Goal: Use online tool/utility: Utilize a website feature to perform a specific function

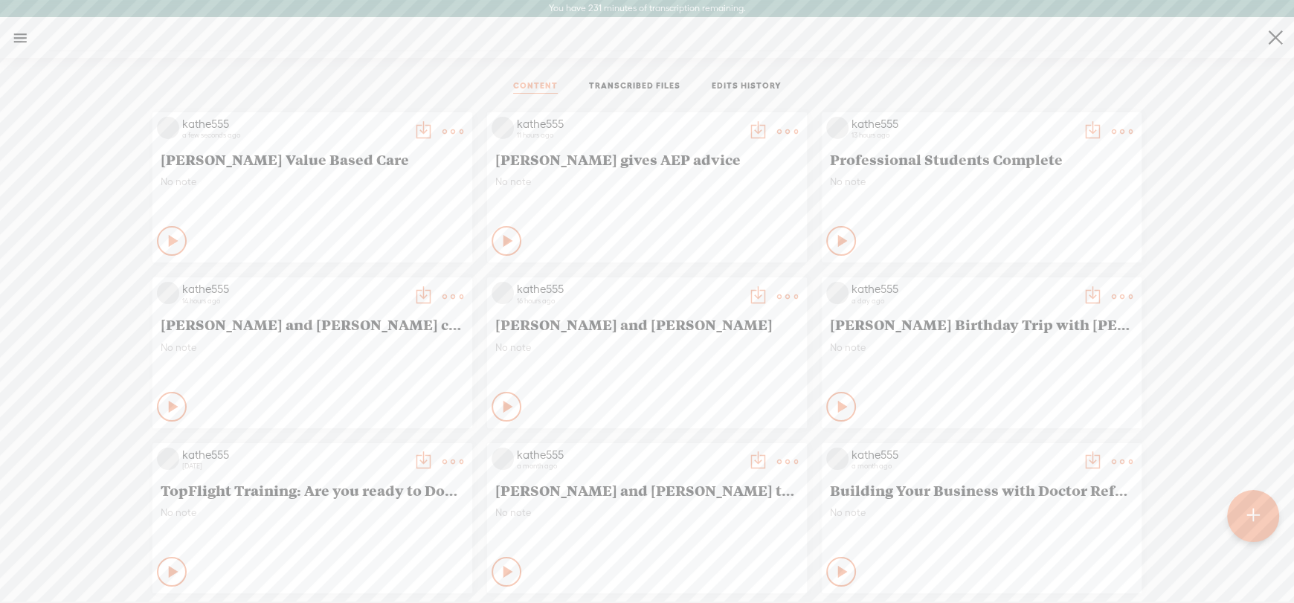
click at [167, 238] on icon at bounding box center [174, 241] width 15 height 15
click at [170, 242] on div "Stop Content" at bounding box center [172, 241] width 30 height 30
click at [443, 121] on t at bounding box center [453, 131] width 21 height 21
click at [357, 277] on link "Download as..." at bounding box center [371, 284] width 149 height 34
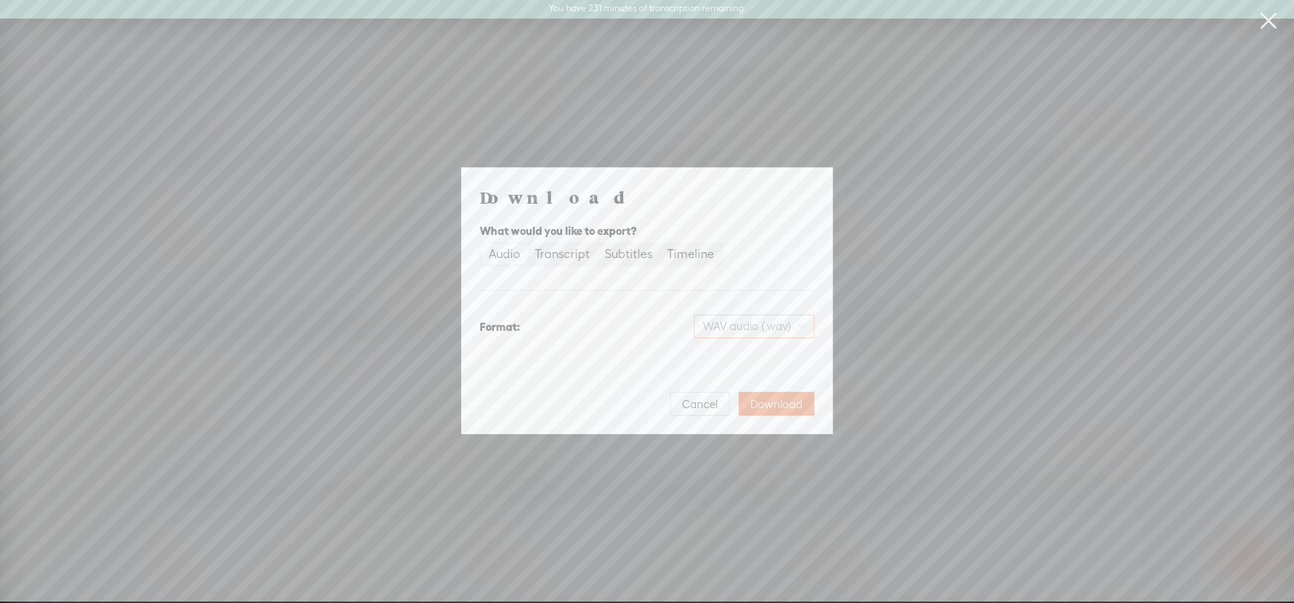
click at [756, 328] on span "WAV audio (.wav)" at bounding box center [754, 326] width 103 height 22
click at [725, 358] on div "MP3 audio (.mp3)" at bounding box center [741, 357] width 121 height 15
click at [763, 399] on span "Download" at bounding box center [776, 404] width 52 height 15
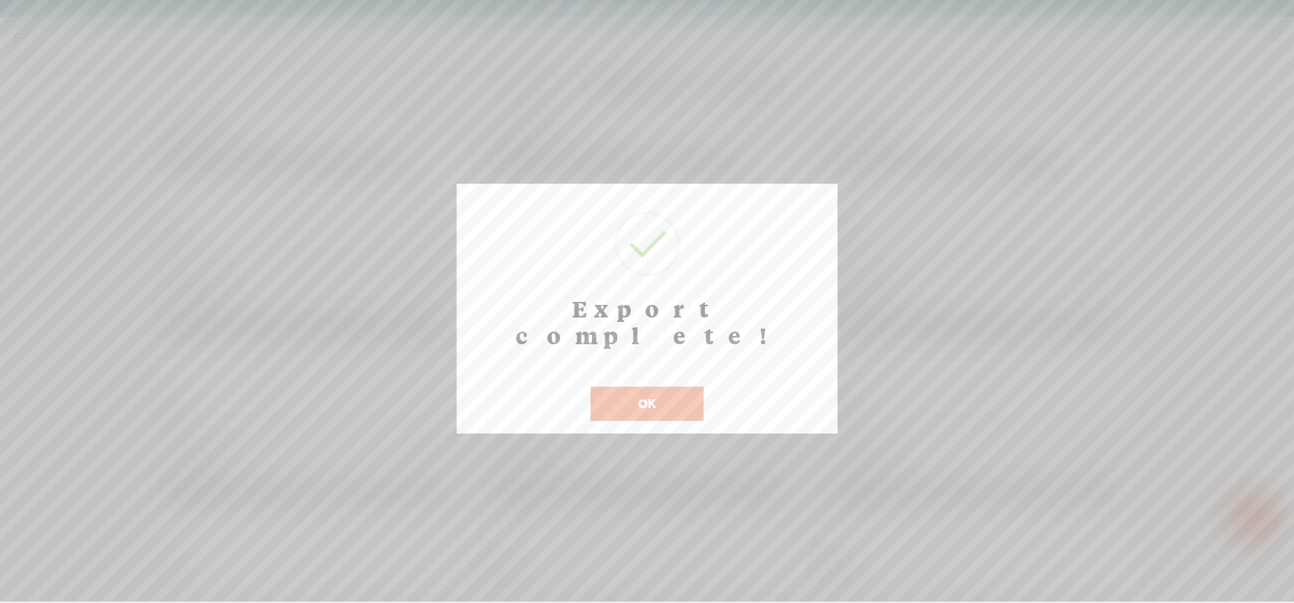
click at [624, 387] on button "OK" at bounding box center [647, 404] width 113 height 34
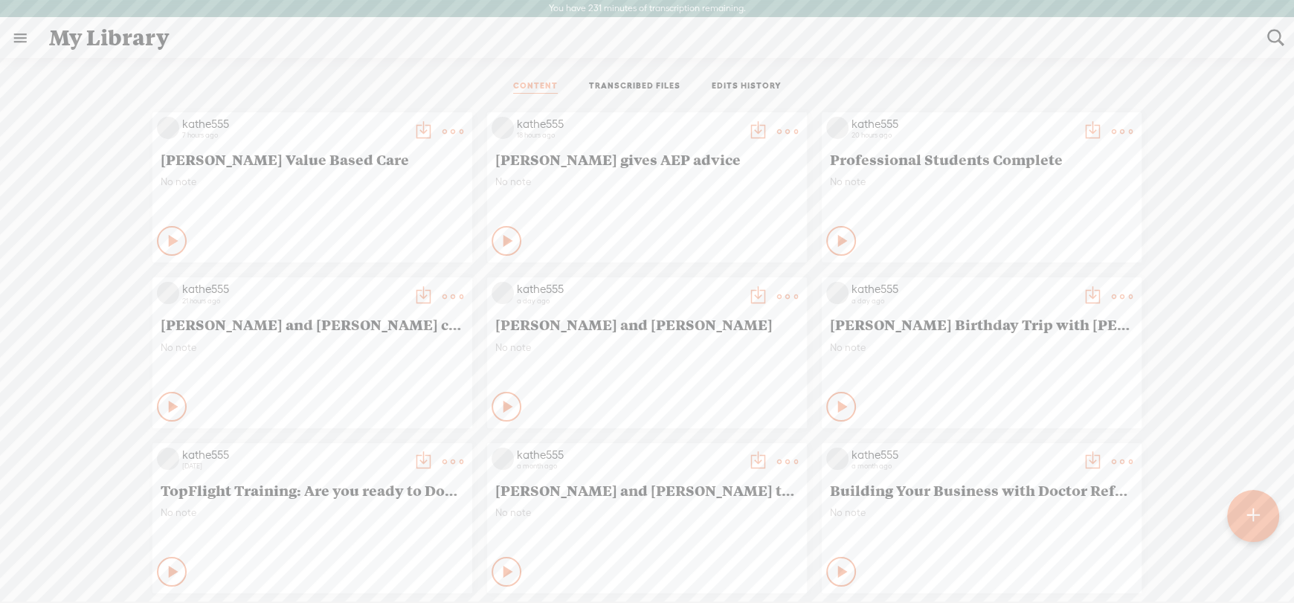
click at [1262, 525] on div at bounding box center [1253, 516] width 52 height 52
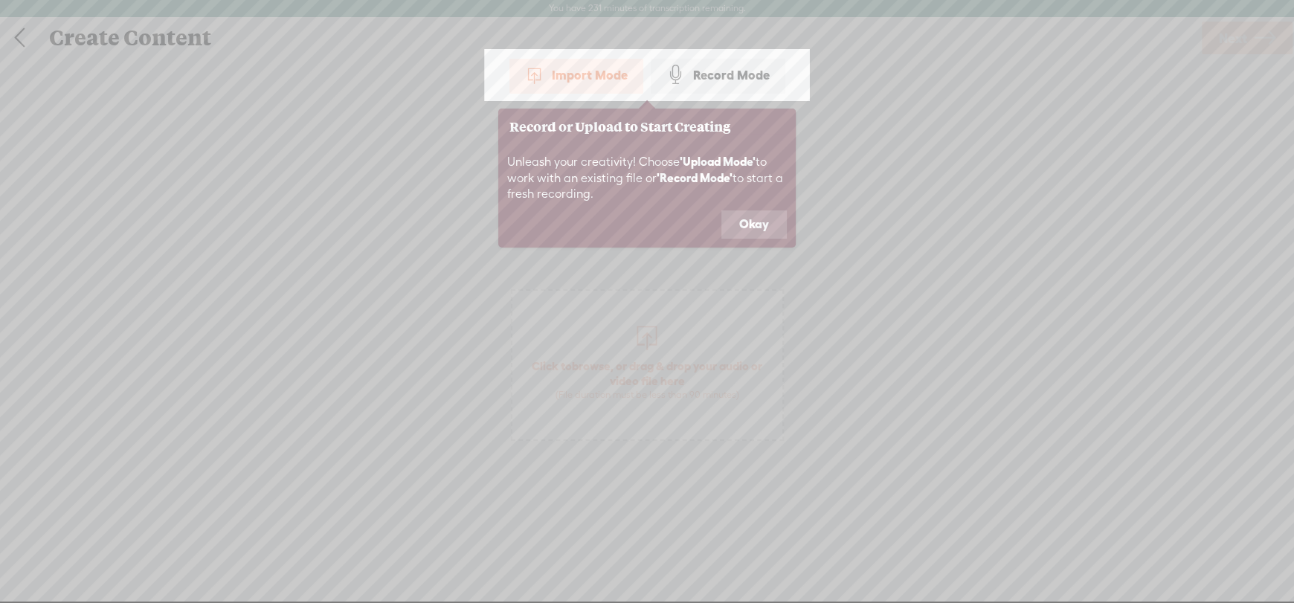
click at [741, 228] on button "Okay" at bounding box center [753, 224] width 65 height 28
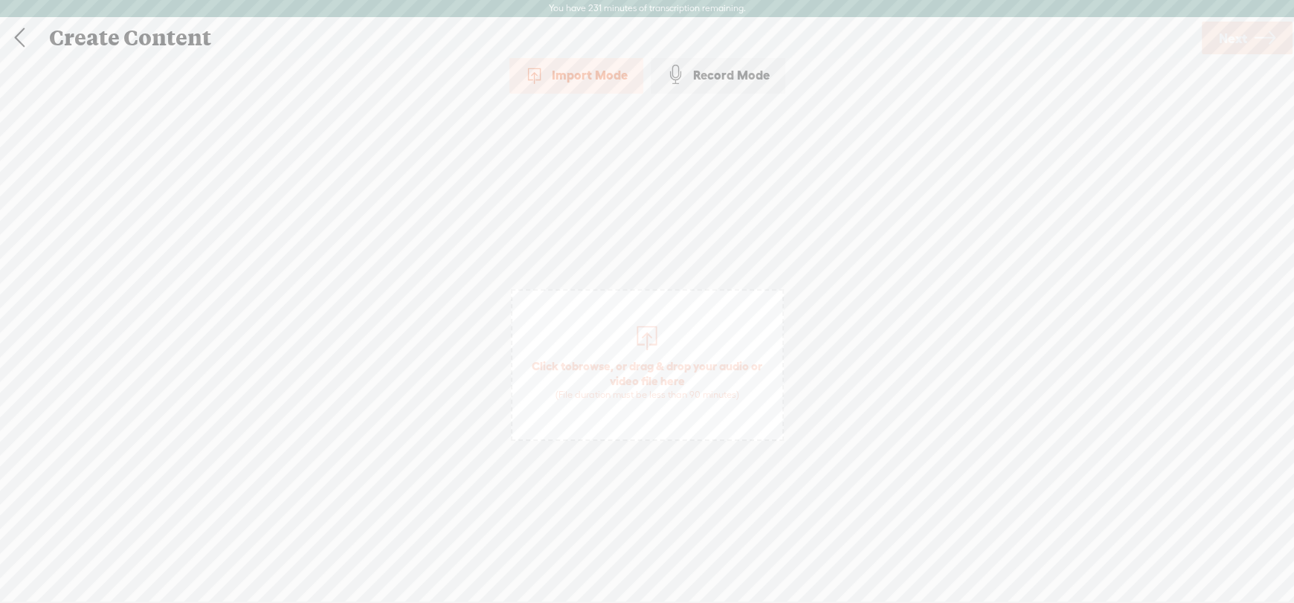
click at [627, 374] on span "Click to browse , or drag & drop your audio or video file here (File duration m…" at bounding box center [647, 379] width 270 height 57
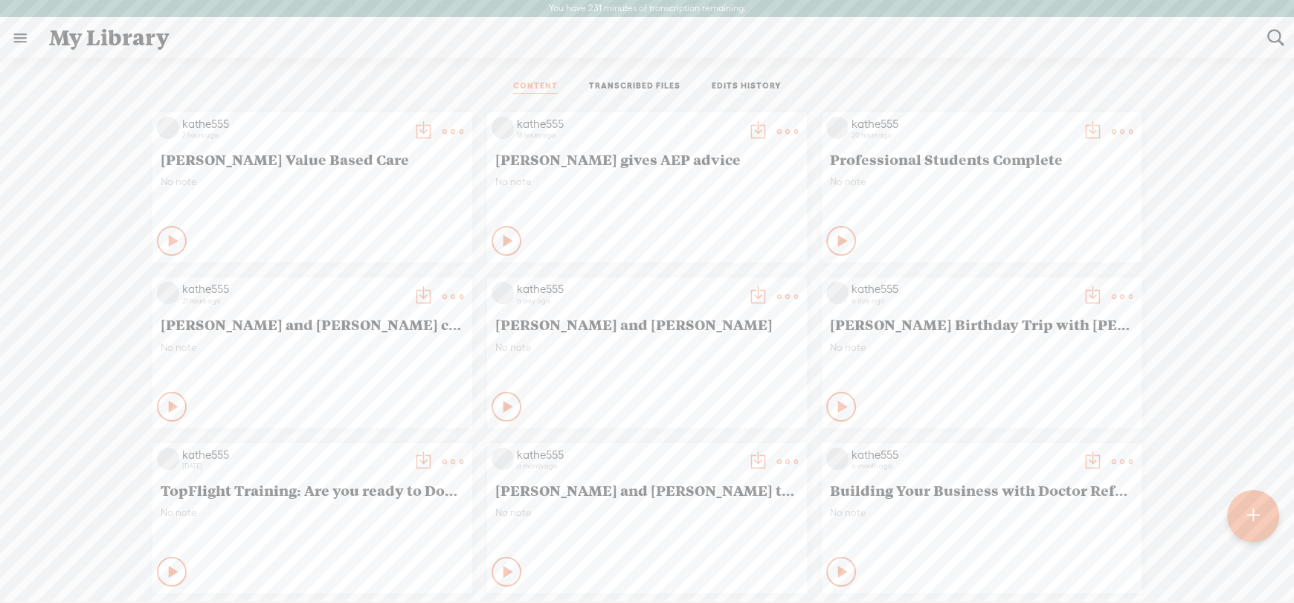
click at [777, 126] on t at bounding box center [787, 131] width 21 height 21
click at [671, 178] on link "Edit" at bounding box center [705, 181] width 149 height 34
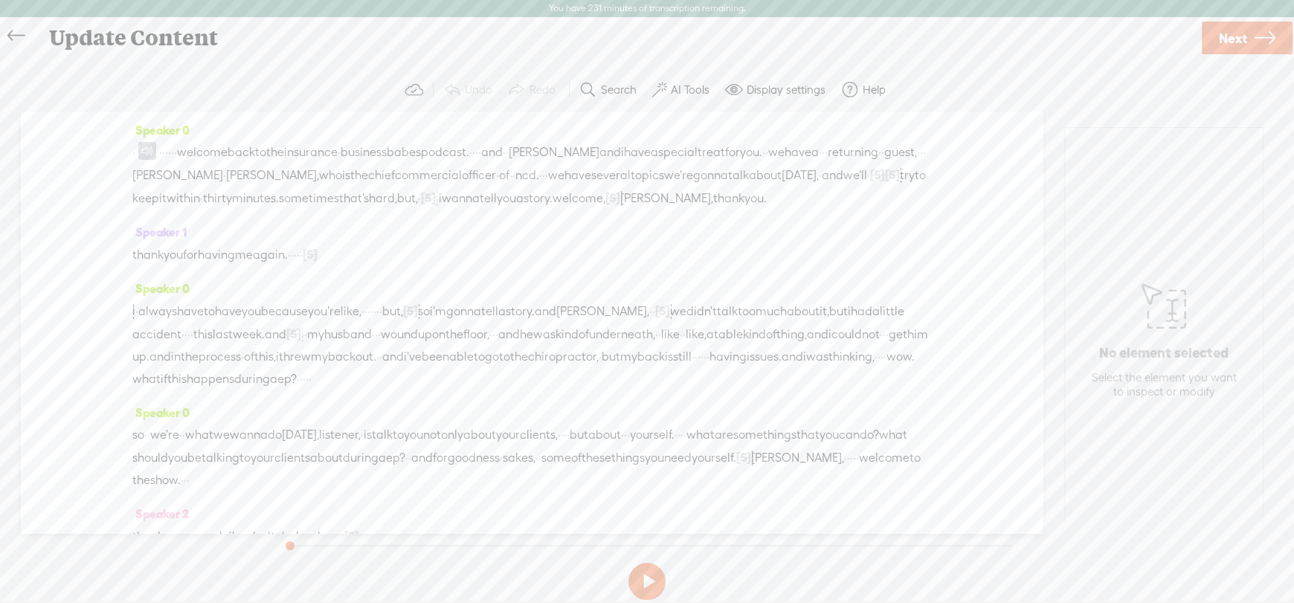
drag, startPoint x: 170, startPoint y: 149, endPoint x: 619, endPoint y: 156, distance: 449.3
click at [622, 158] on div "· · · · · · · welcome back to the insurance · business babes podcast. · · · · a…" at bounding box center [531, 175] width 799 height 68
drag, startPoint x: 307, startPoint y: 149, endPoint x: 477, endPoint y: 155, distance: 169.7
click at [477, 155] on div "· [S] · · · · · · welcome back to the insurance · business babes podcast. · · ·…" at bounding box center [531, 175] width 799 height 69
drag, startPoint x: 278, startPoint y: 150, endPoint x: 306, endPoint y: 150, distance: 28.3
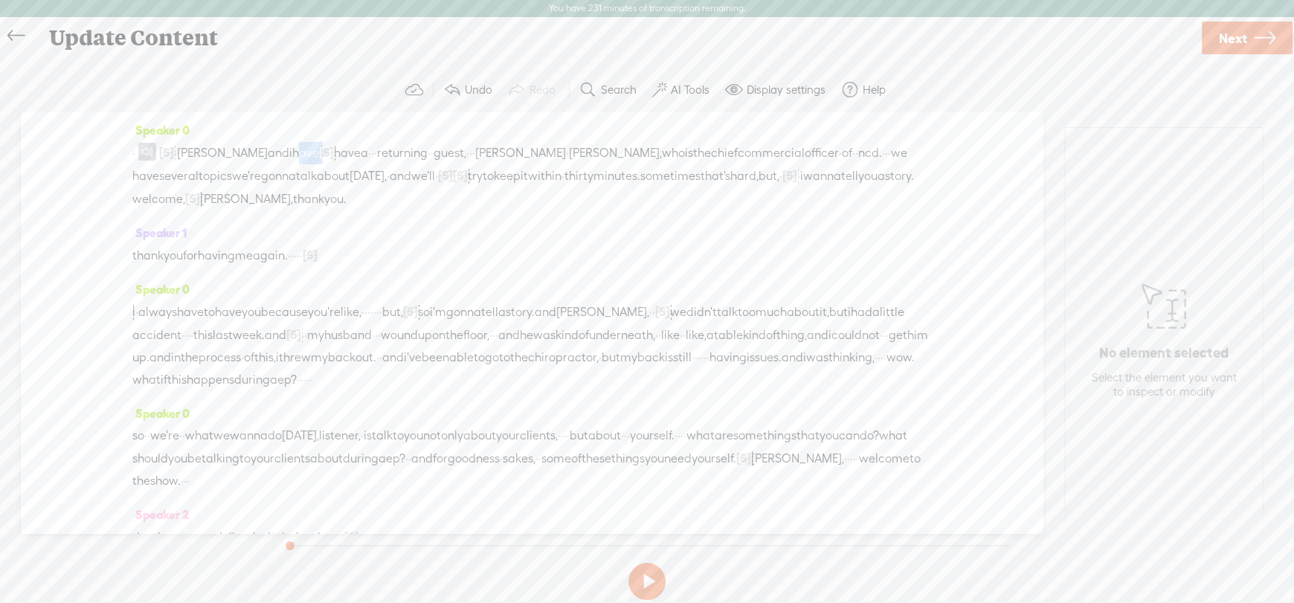
click at [306, 150] on div "· [S] · · · · · · welcome back to the insurance · business babes podcast. · · ·…" at bounding box center [531, 175] width 799 height 69
click at [196, 146] on span "[PERSON_NAME]" at bounding box center [222, 153] width 91 height 22
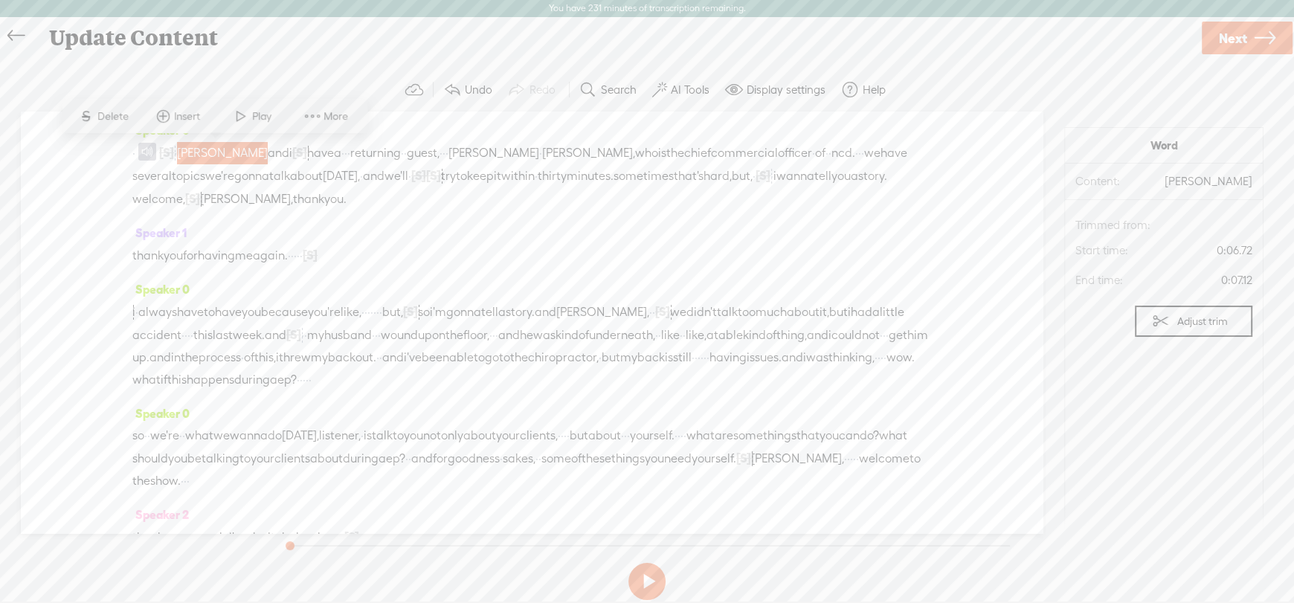
click at [252, 118] on span "Play" at bounding box center [263, 116] width 23 height 15
click at [650, 585] on button at bounding box center [646, 581] width 37 height 37
click at [148, 228] on span "Speaker 1" at bounding box center [159, 232] width 54 height 13
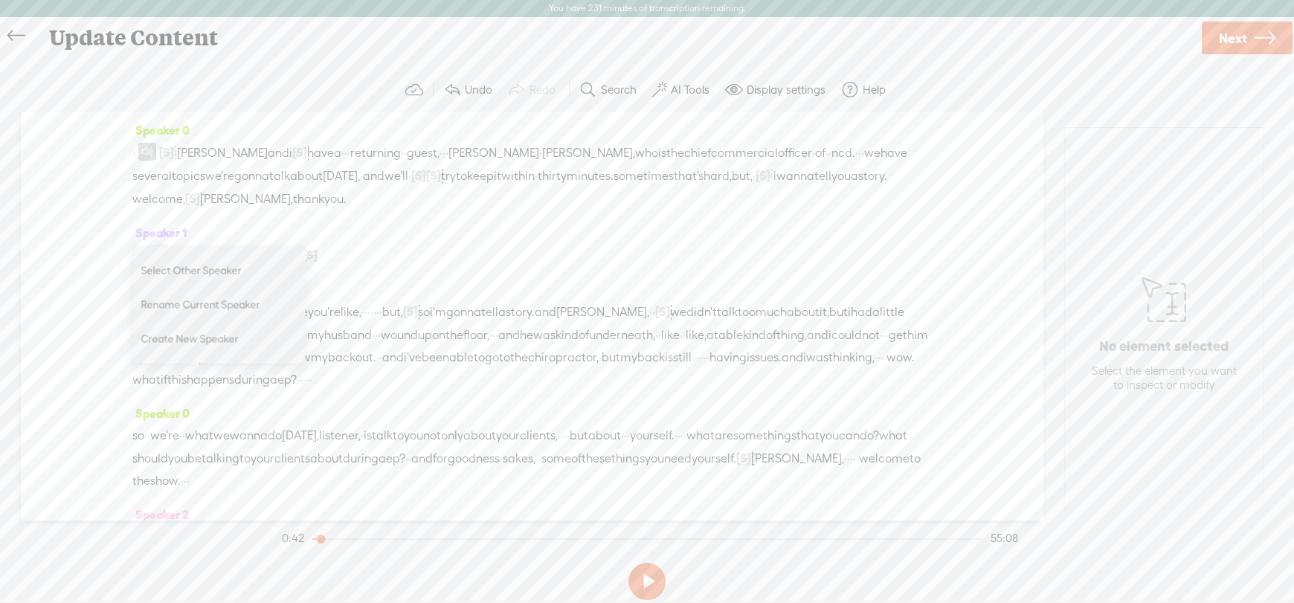
click at [170, 300] on span "Rename Current Speaker" at bounding box center [215, 304] width 149 height 33
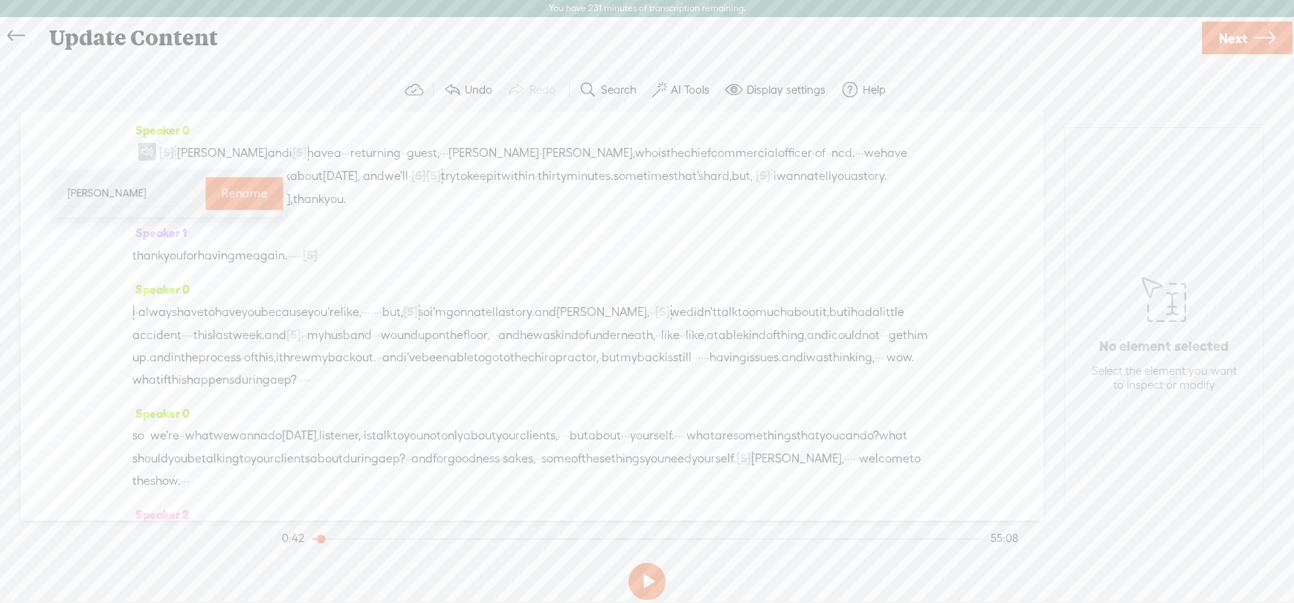
type input "J"
type input "[PERSON_NAME]"
click at [224, 198] on label "Rename" at bounding box center [245, 193] width 46 height 30
click at [144, 121] on div "Speaker 0 · [S] · · · · · · welcome back to the insurance · business babes podc…" at bounding box center [531, 170] width 799 height 103
click at [150, 130] on span "Speaker 0" at bounding box center [160, 129] width 57 height 13
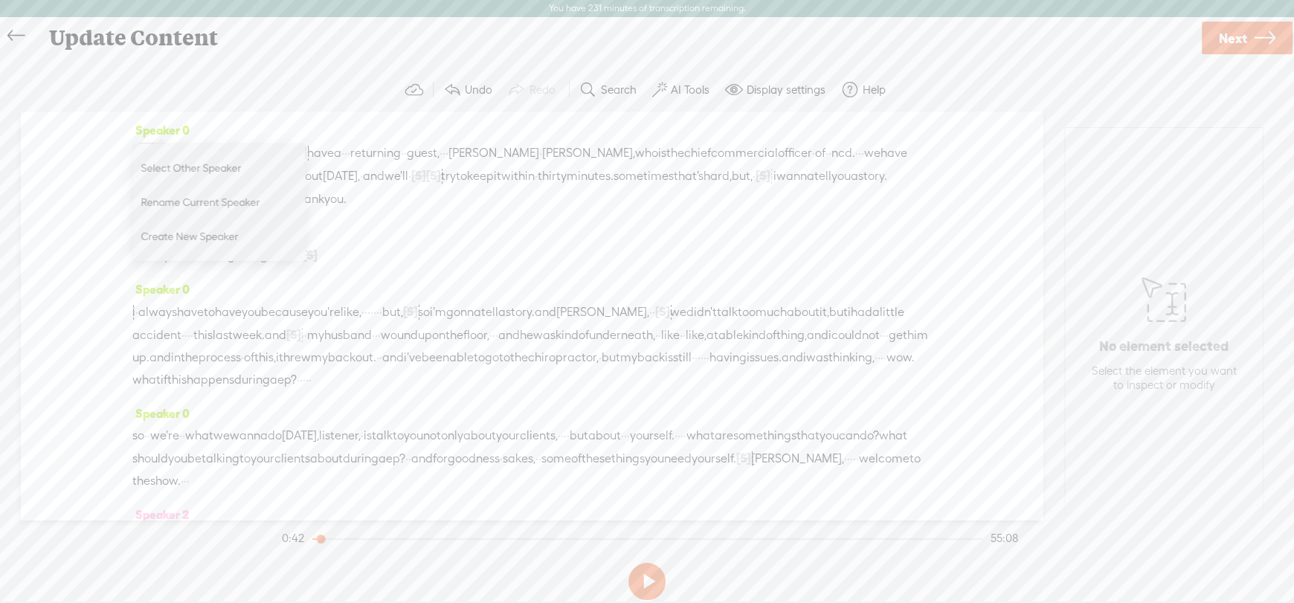
click at [162, 202] on span "Rename Current Speaker" at bounding box center [215, 201] width 149 height 33
type input "[PERSON_NAME]"
click at [230, 95] on label "Rename" at bounding box center [245, 91] width 46 height 30
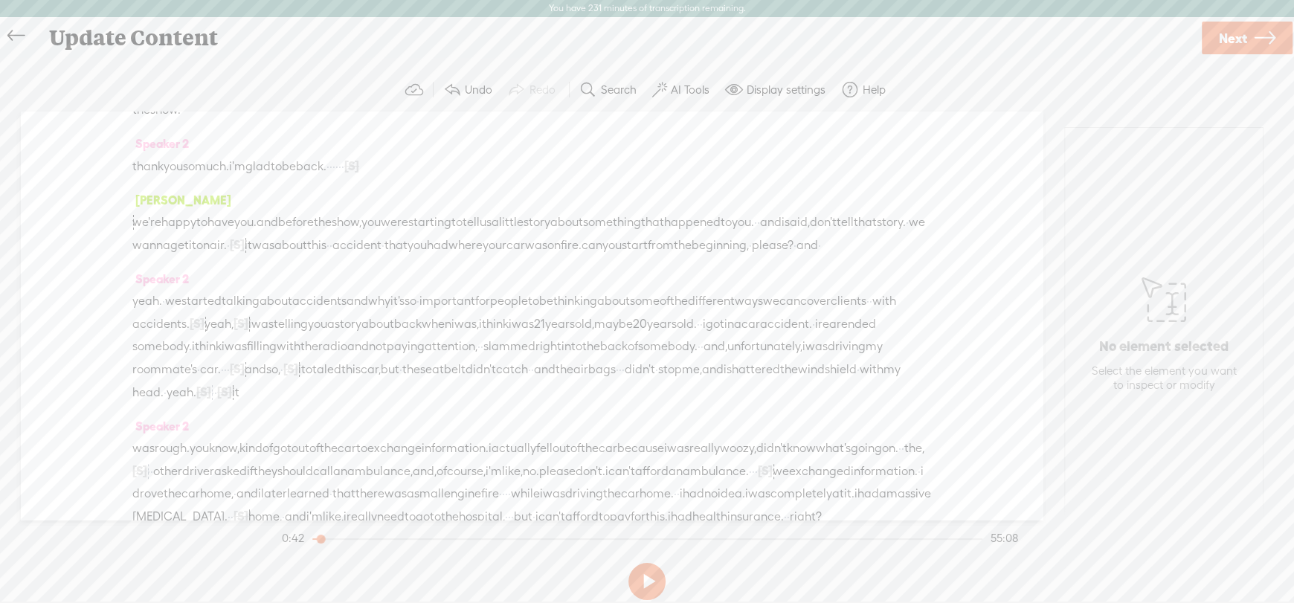
click at [141, 312] on span "yeah." at bounding box center [147, 301] width 30 height 22
click at [200, 303] on span "Play" at bounding box center [204, 310] width 23 height 15
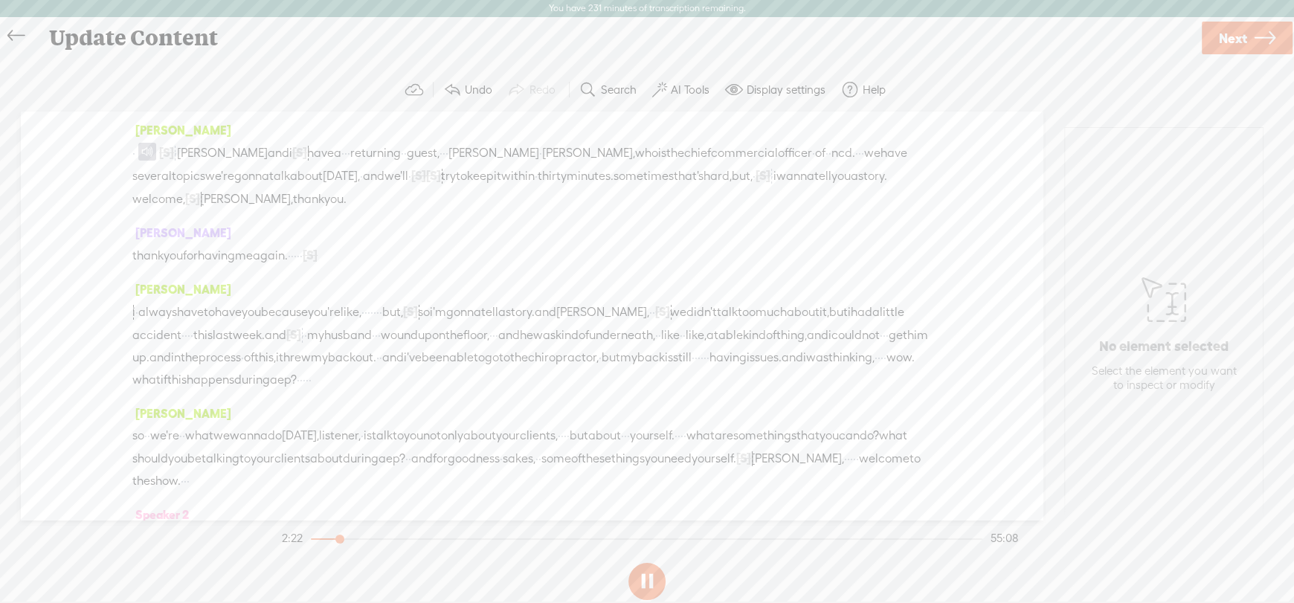
click at [656, 577] on button at bounding box center [646, 581] width 37 height 37
click at [143, 253] on span "thank" at bounding box center [147, 256] width 31 height 22
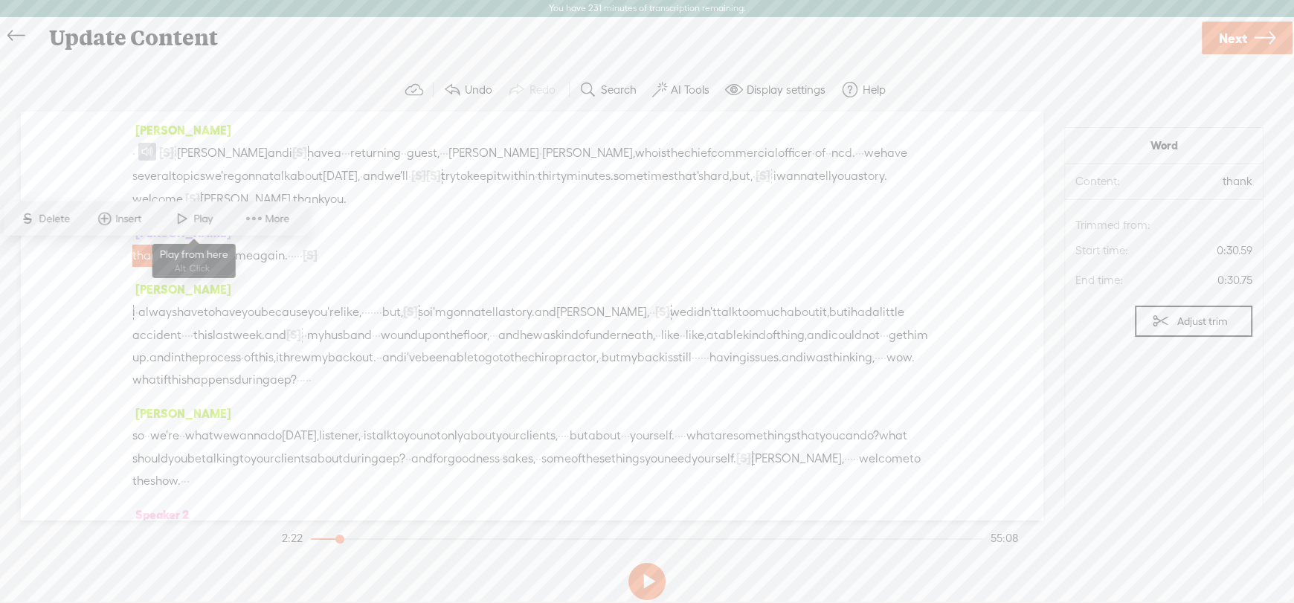
click at [197, 219] on span "Play" at bounding box center [204, 218] width 23 height 15
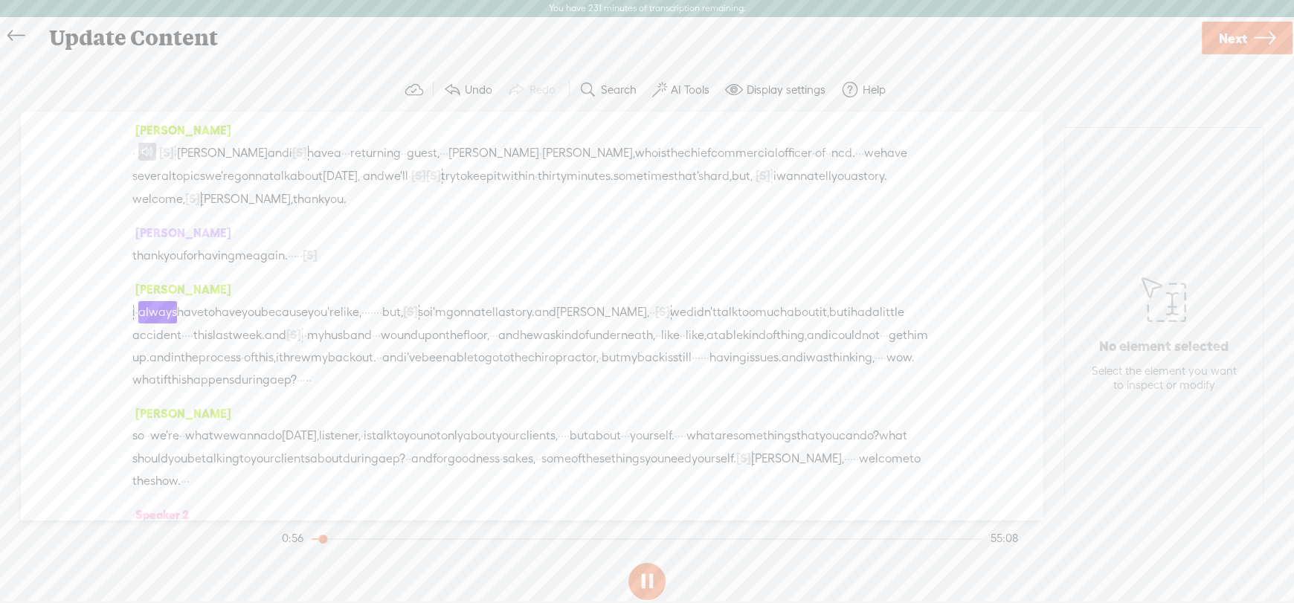
click at [642, 583] on button at bounding box center [646, 581] width 37 height 37
click at [155, 231] on span "[PERSON_NAME]" at bounding box center [181, 232] width 99 height 13
click at [181, 304] on span "Rename Current Speaker" at bounding box center [215, 304] width 149 height 33
type input "[PERSON_NAME]"
click at [142, 253] on span "thank" at bounding box center [147, 256] width 31 height 22
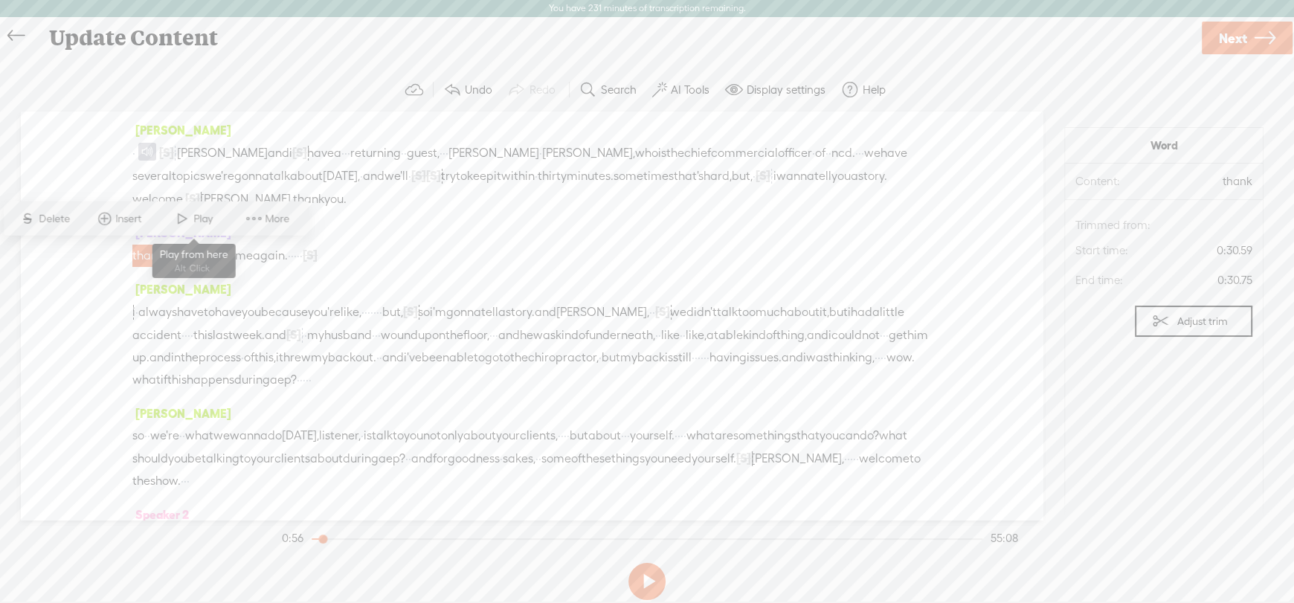
click at [195, 216] on span "Play" at bounding box center [204, 218] width 23 height 15
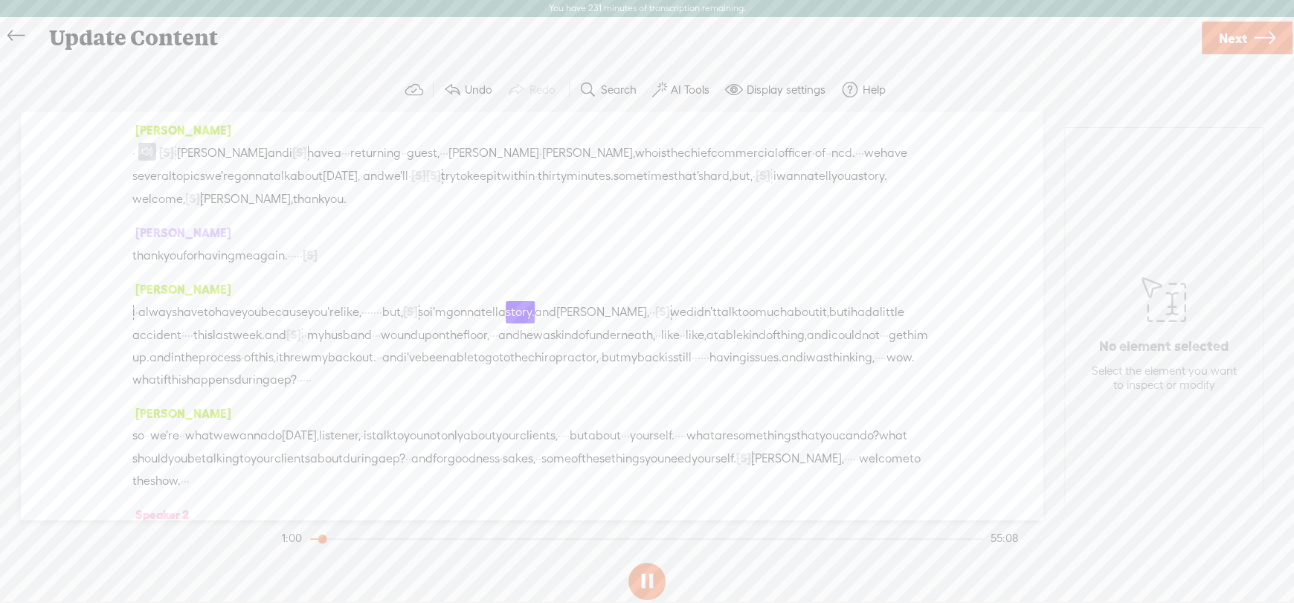
scroll to position [222, 0]
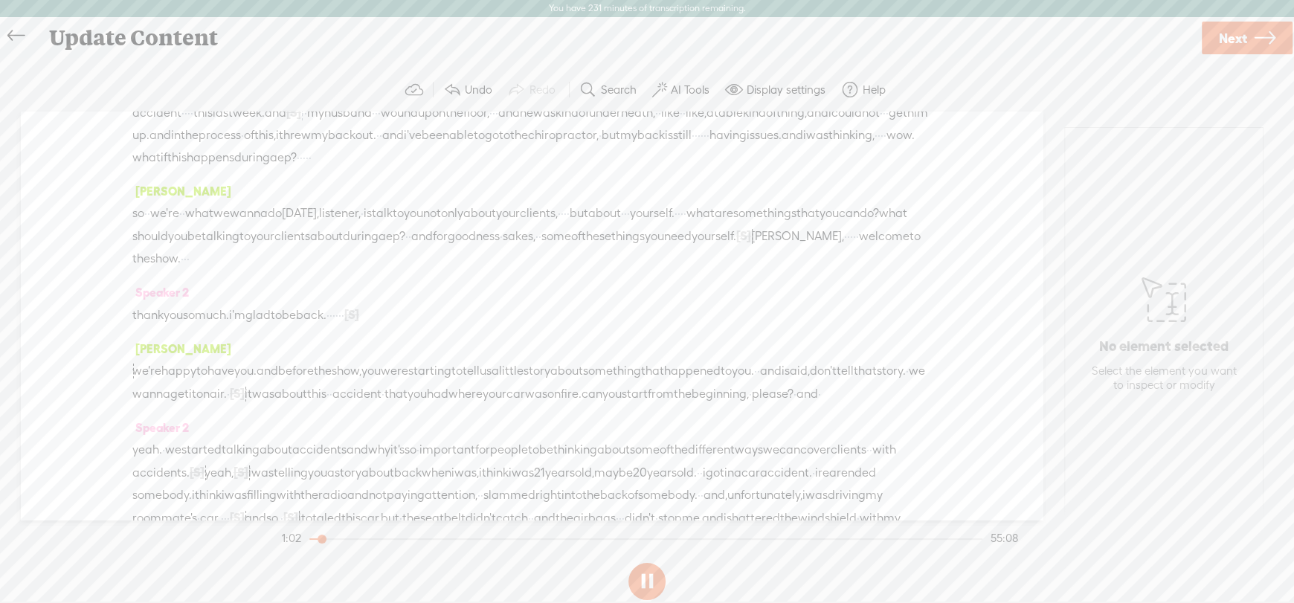
click at [164, 299] on span "Speaker 2" at bounding box center [160, 292] width 57 height 13
click at [174, 382] on span "Rename Current Speaker" at bounding box center [215, 386] width 149 height 33
click at [158, 356] on span "[PERSON_NAME]" at bounding box center [181, 348] width 99 height 13
click at [143, 299] on span "Speaker 2" at bounding box center [160, 292] width 57 height 13
click at [167, 382] on span "Rename Current Speaker" at bounding box center [215, 386] width 149 height 33
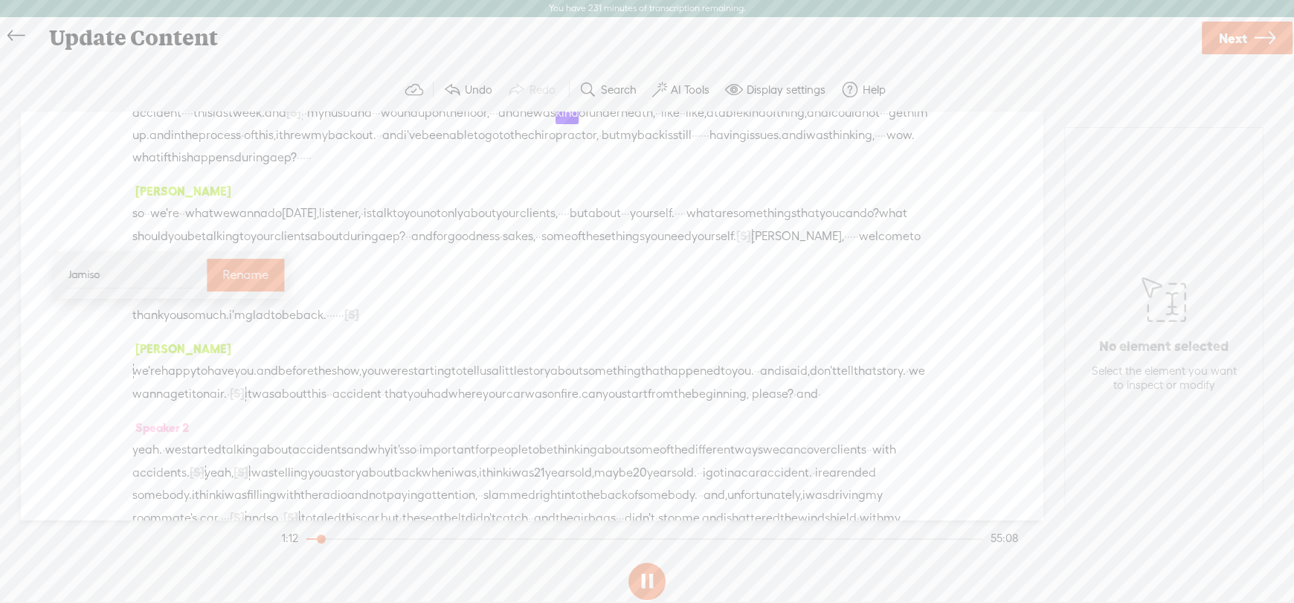
type input "[PERSON_NAME]"
click at [233, 280] on label "Rename" at bounding box center [245, 275] width 46 height 30
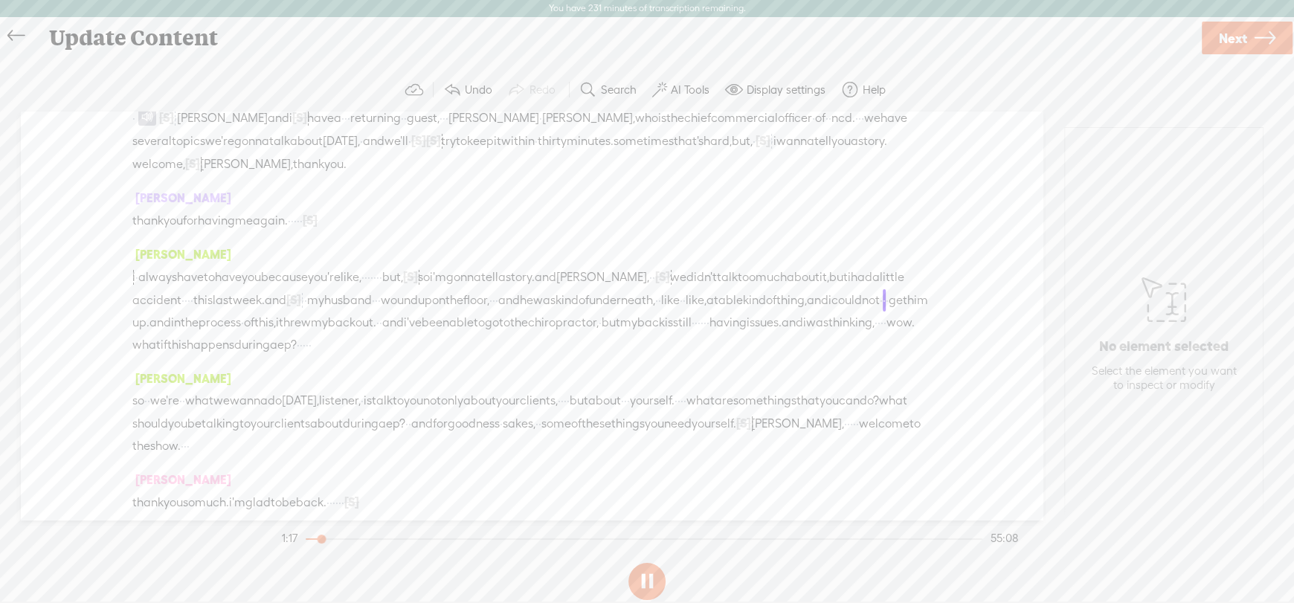
scroll to position [0, 0]
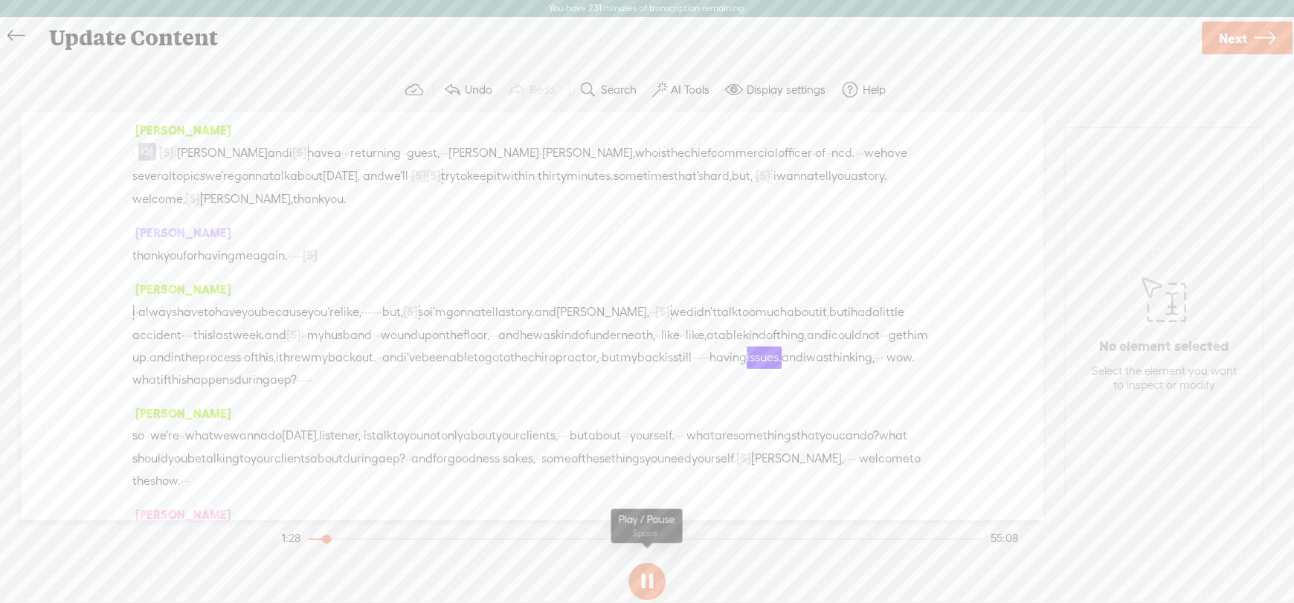
click at [648, 588] on button at bounding box center [646, 581] width 37 height 37
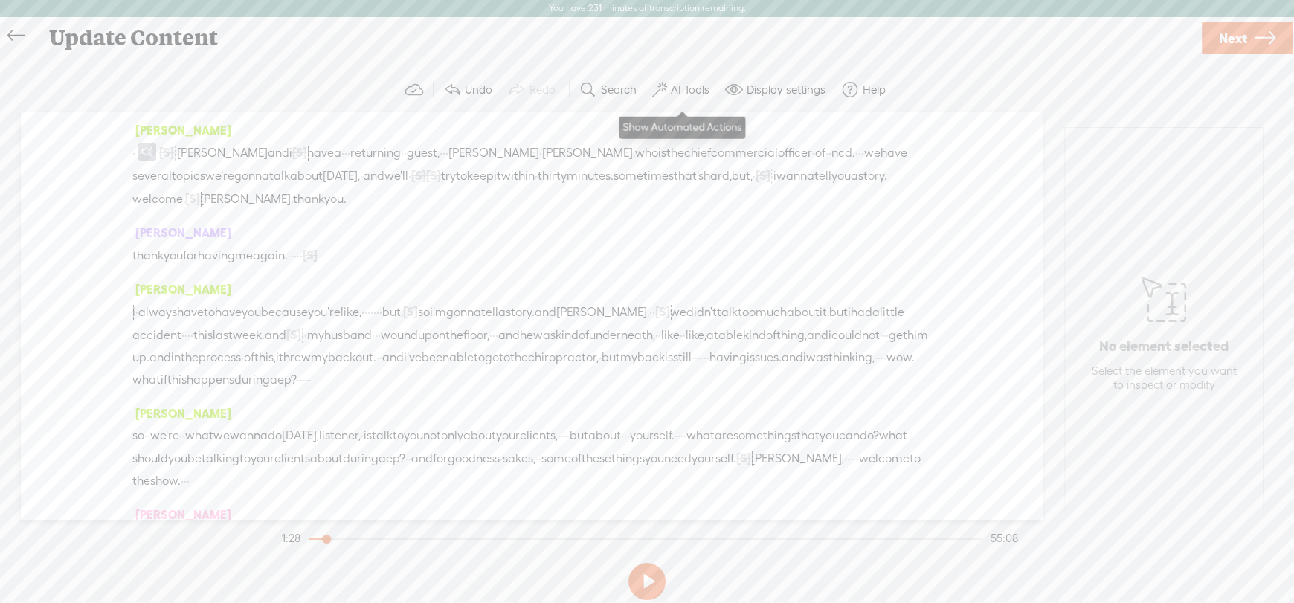
click at [685, 90] on label "AI Tools" at bounding box center [690, 90] width 39 height 15
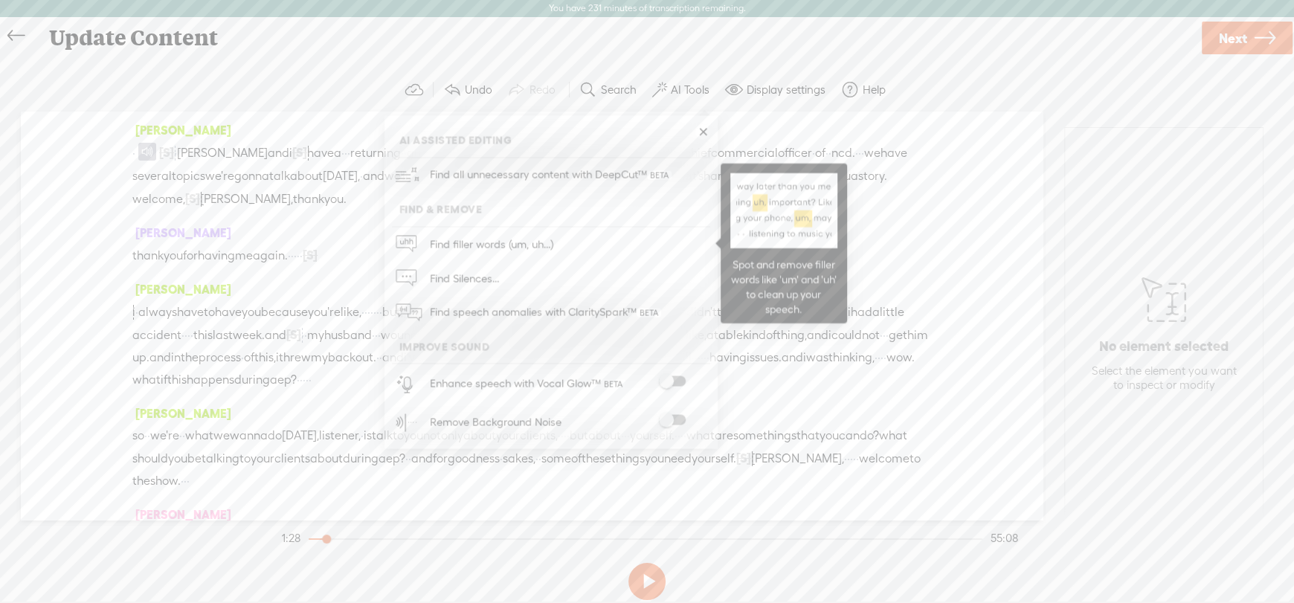
click at [458, 237] on span "Find filler words (um, uh...)" at bounding box center [492, 244] width 134 height 33
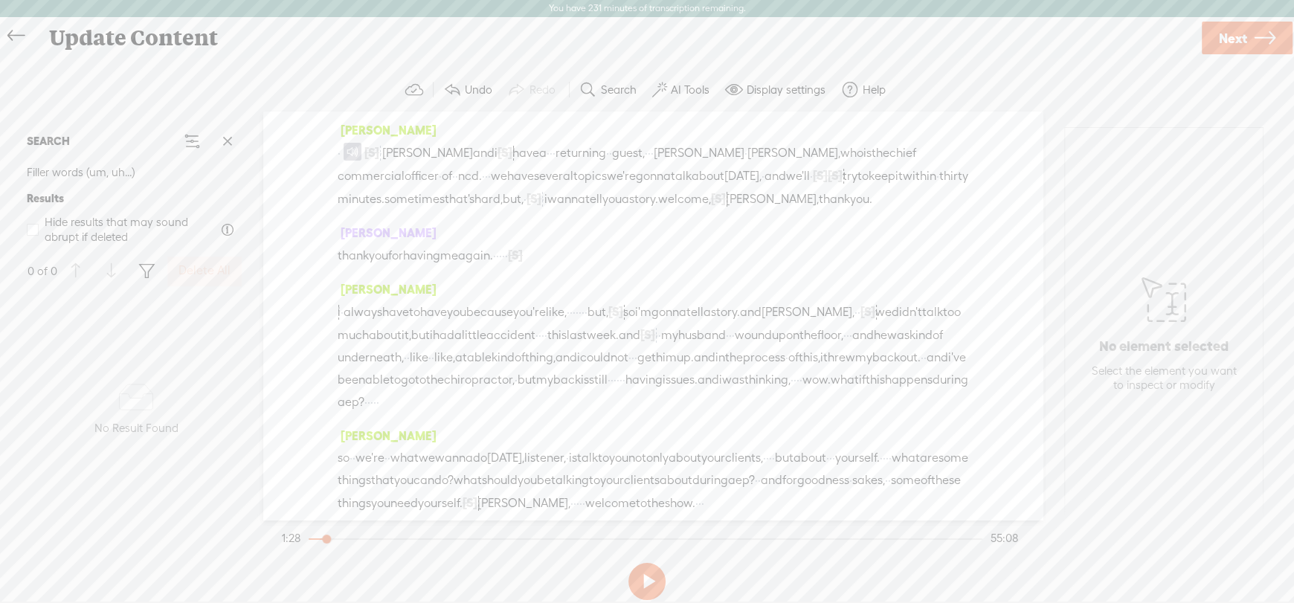
click at [683, 83] on label "AI Tools" at bounding box center [690, 90] width 39 height 15
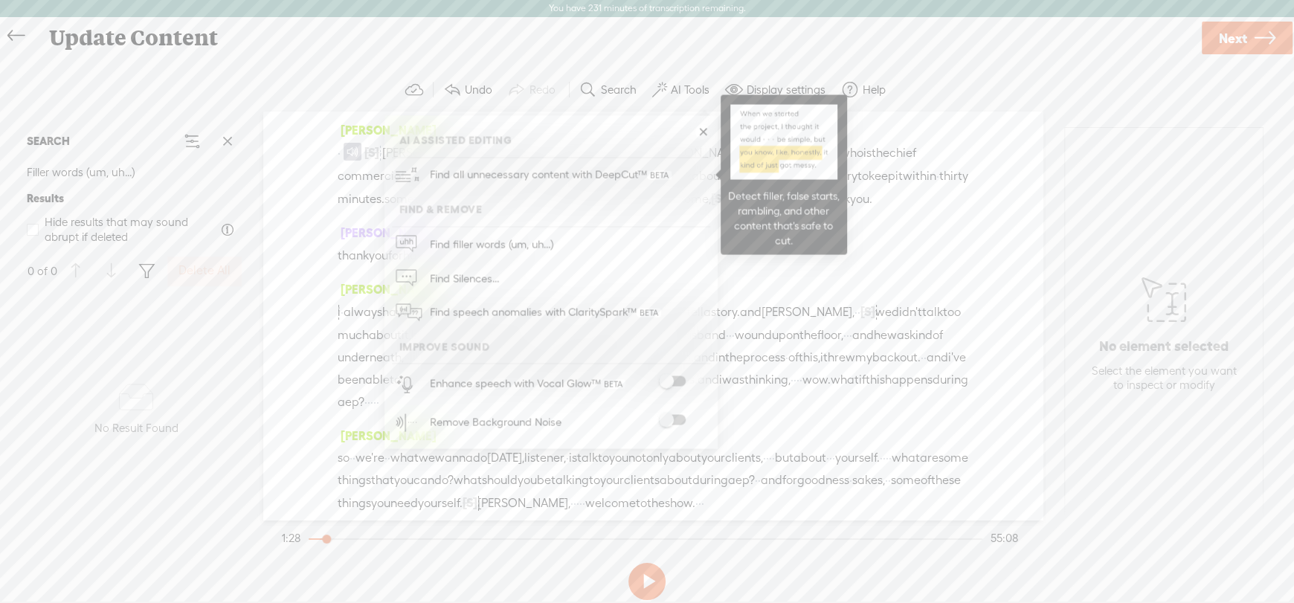
click at [530, 170] on span "Find all unnecessary content with DeepCut™" at bounding box center [551, 175] width 252 height 35
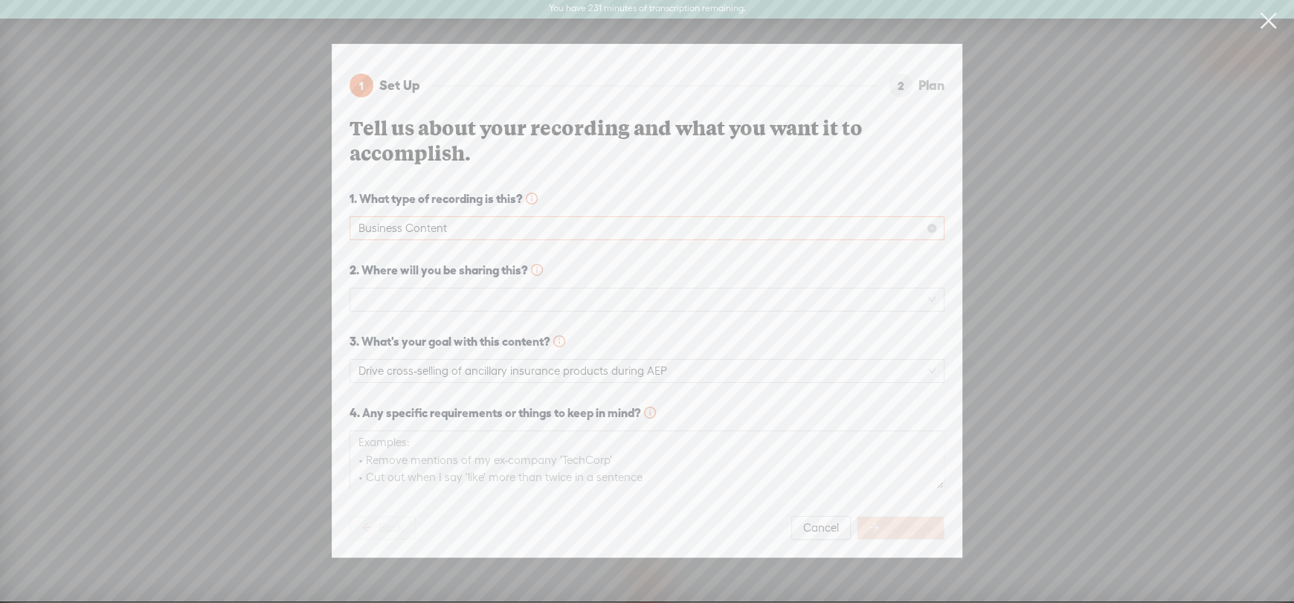
click at [406, 224] on span "Business Content" at bounding box center [646, 228] width 577 height 22
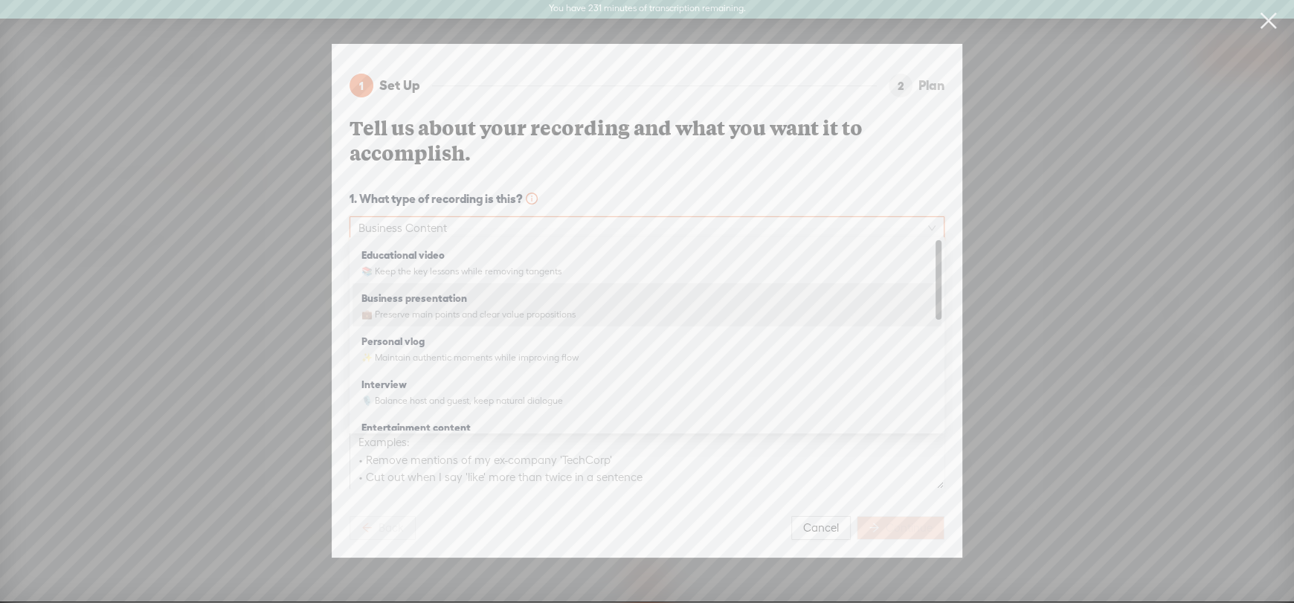
click at [416, 296] on strong "Business presentation" at bounding box center [414, 298] width 106 height 12
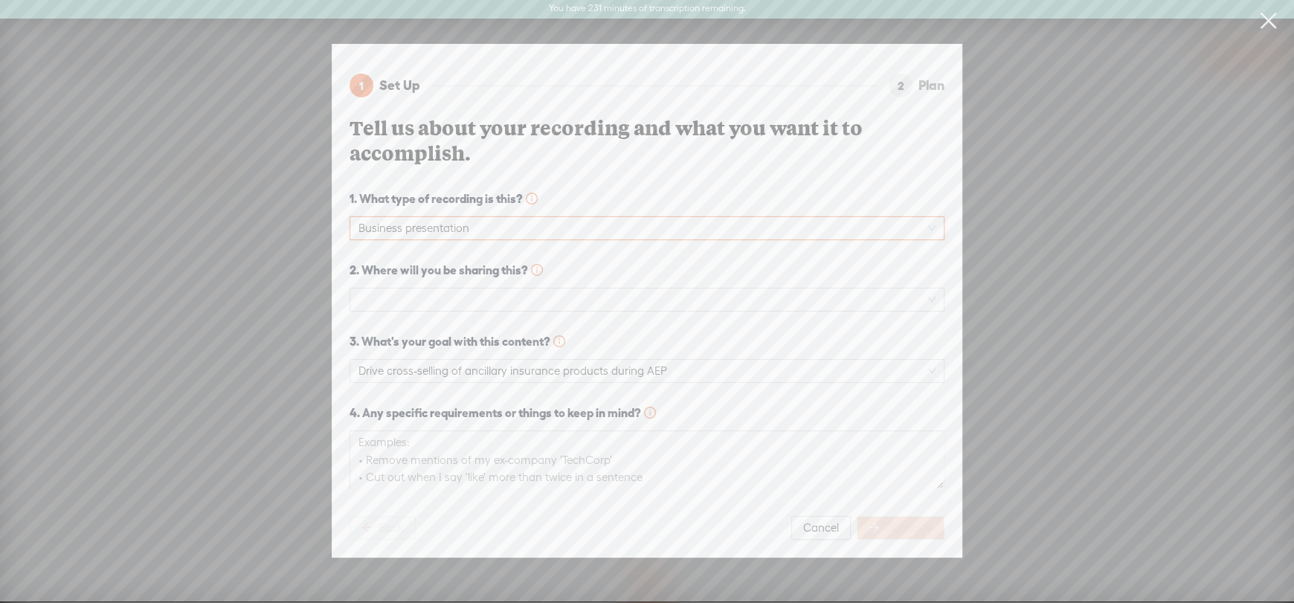
click at [416, 296] on span at bounding box center [646, 300] width 577 height 22
click at [385, 345] on div "Podcast (Spotify, Apple Podcasts, etc.)" at bounding box center [646, 347] width 571 height 18
click at [591, 363] on span "Drive cross-selling of ancillary insurance products during AEP" at bounding box center [646, 371] width 577 height 22
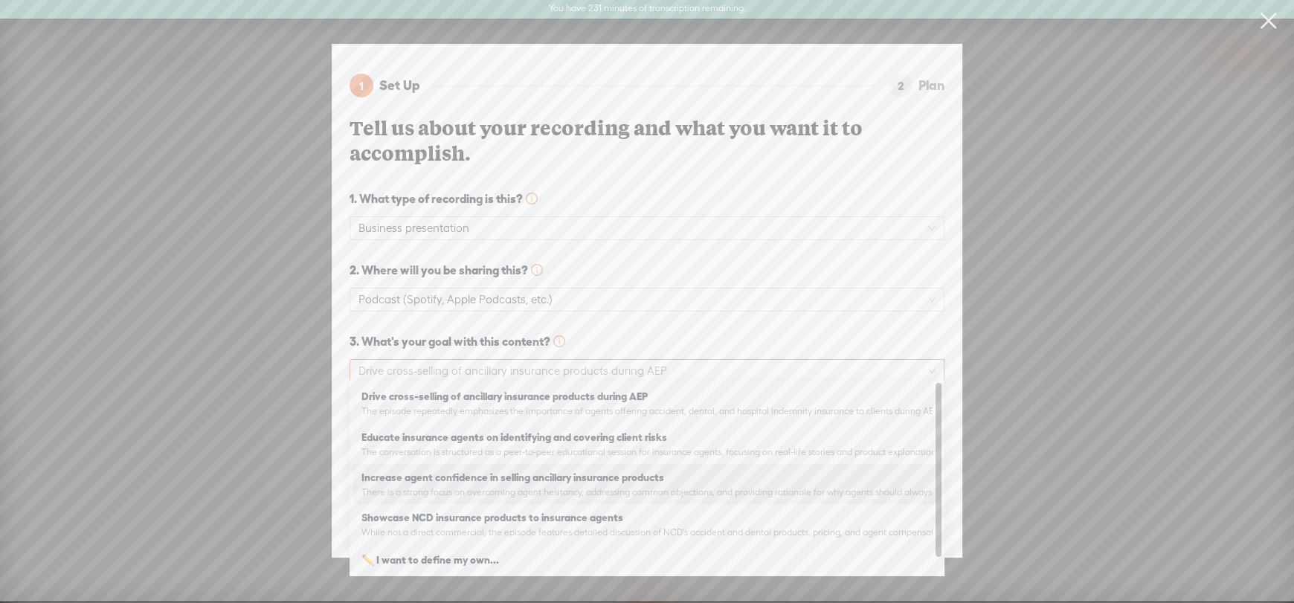
click at [435, 481] on strong "Increase agent confidence in selling ancillary insurance products" at bounding box center [512, 478] width 303 height 12
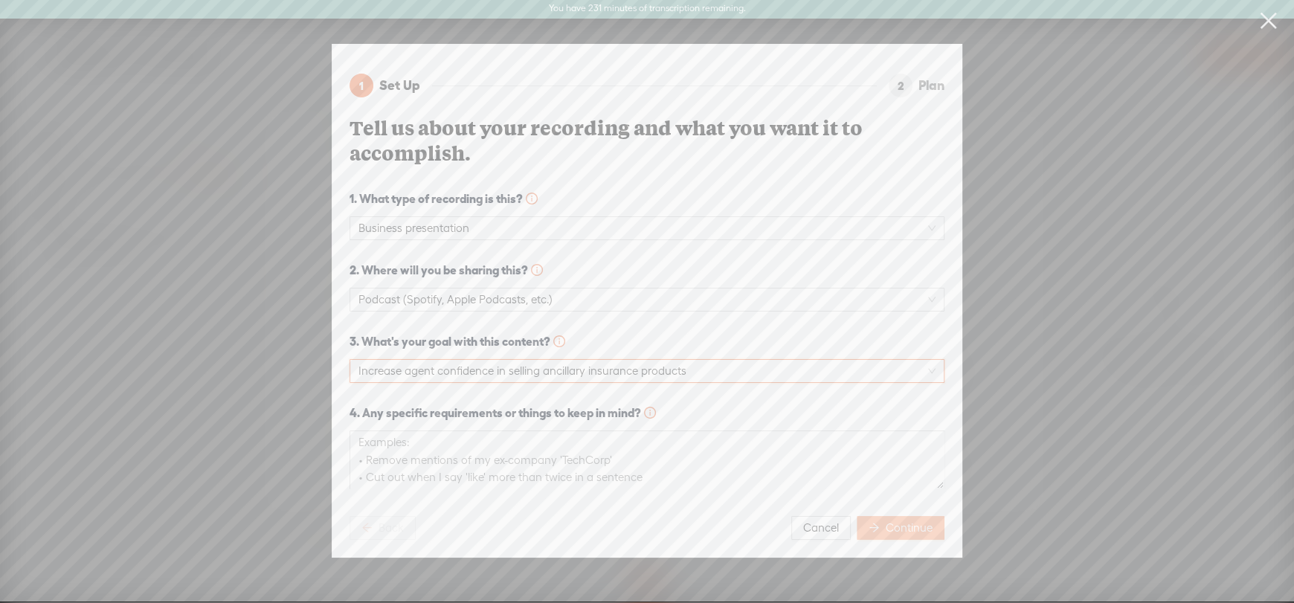
click at [900, 516] on button "Continue" at bounding box center [901, 528] width 88 height 24
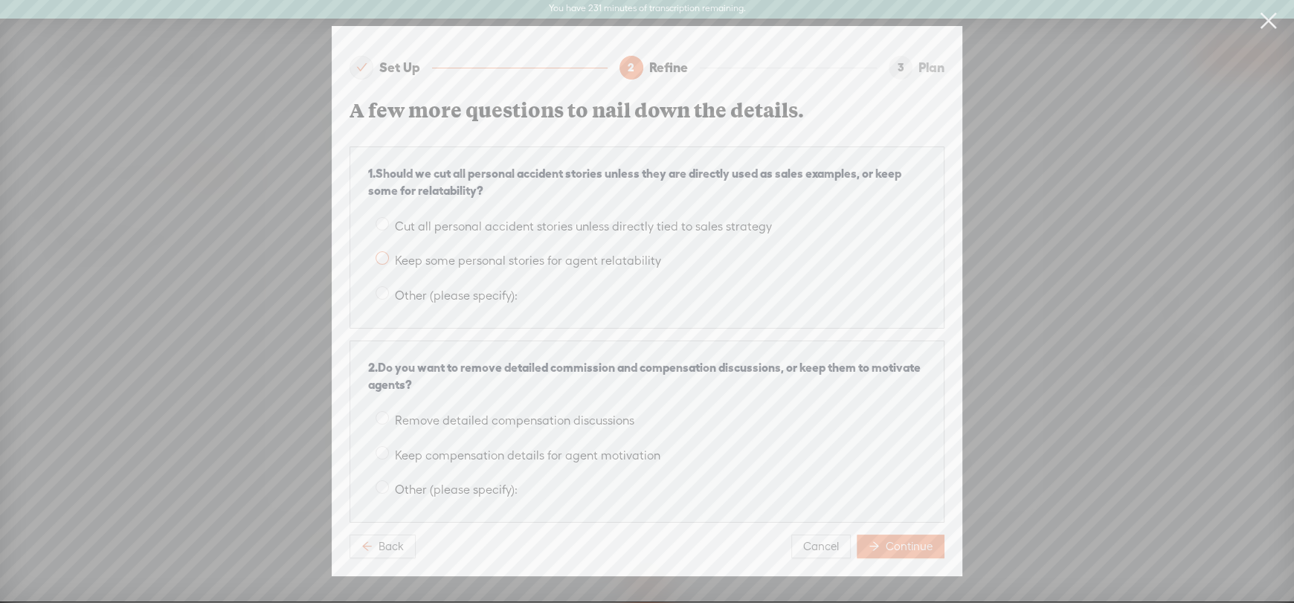
click at [382, 251] on span at bounding box center [382, 257] width 13 height 13
click at [382, 251] on input "Keep some personal stories for agent relatability" at bounding box center [382, 257] width 13 height 13
radio input "true"
click at [382, 448] on span at bounding box center [382, 452] width 13 height 13
click at [382, 448] on input "Keep compensation details for agent motivation" at bounding box center [382, 452] width 13 height 13
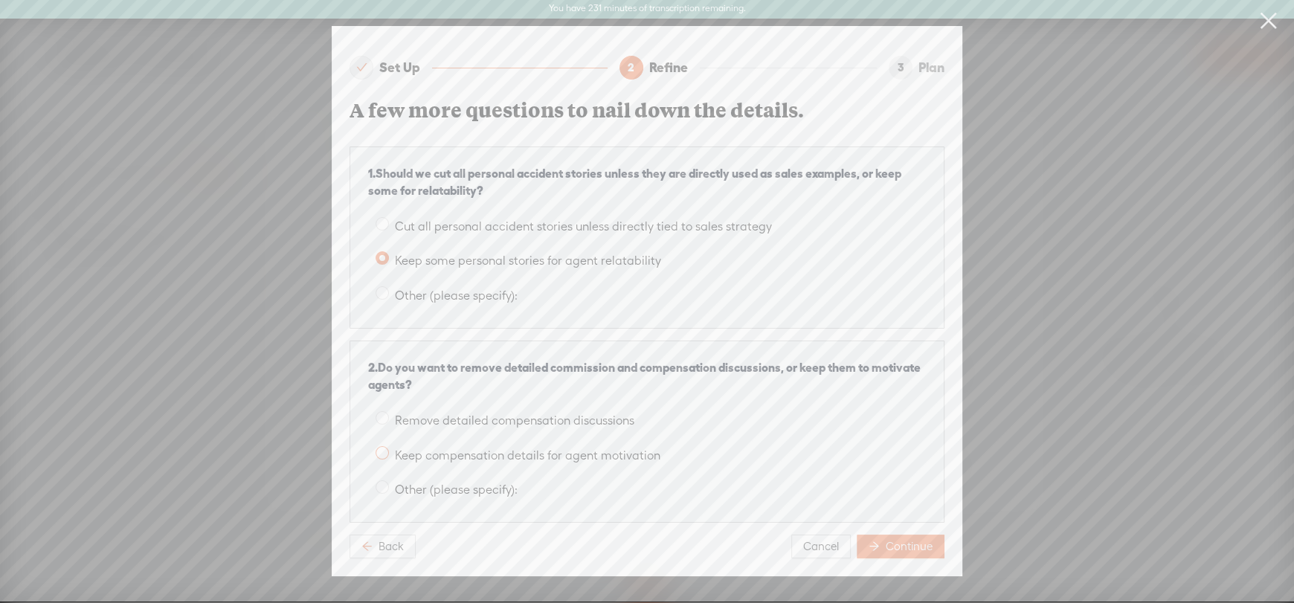
radio input "true"
click at [893, 539] on span "Continue" at bounding box center [909, 546] width 47 height 15
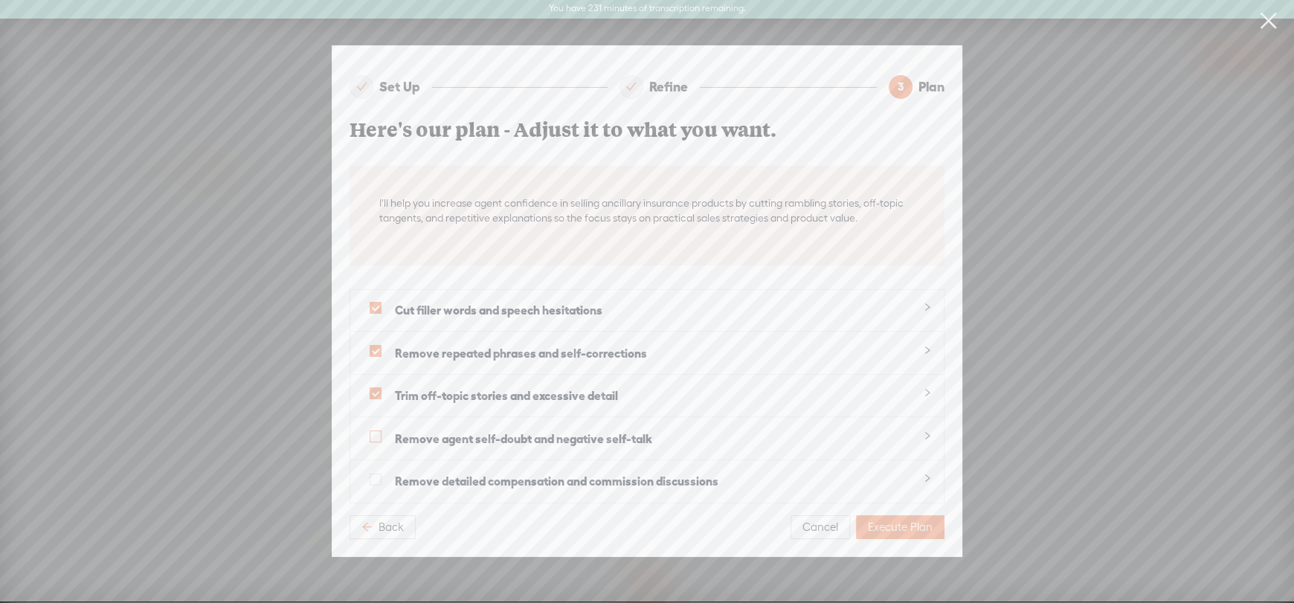
click at [375, 434] on span at bounding box center [376, 437] width 12 height 12
click at [375, 434] on input "checkbox" at bounding box center [376, 437] width 12 height 12
click at [371, 433] on span at bounding box center [376, 437] width 12 height 12
click at [371, 433] on input "checkbox" at bounding box center [376, 437] width 12 height 12
checkbox input "false"
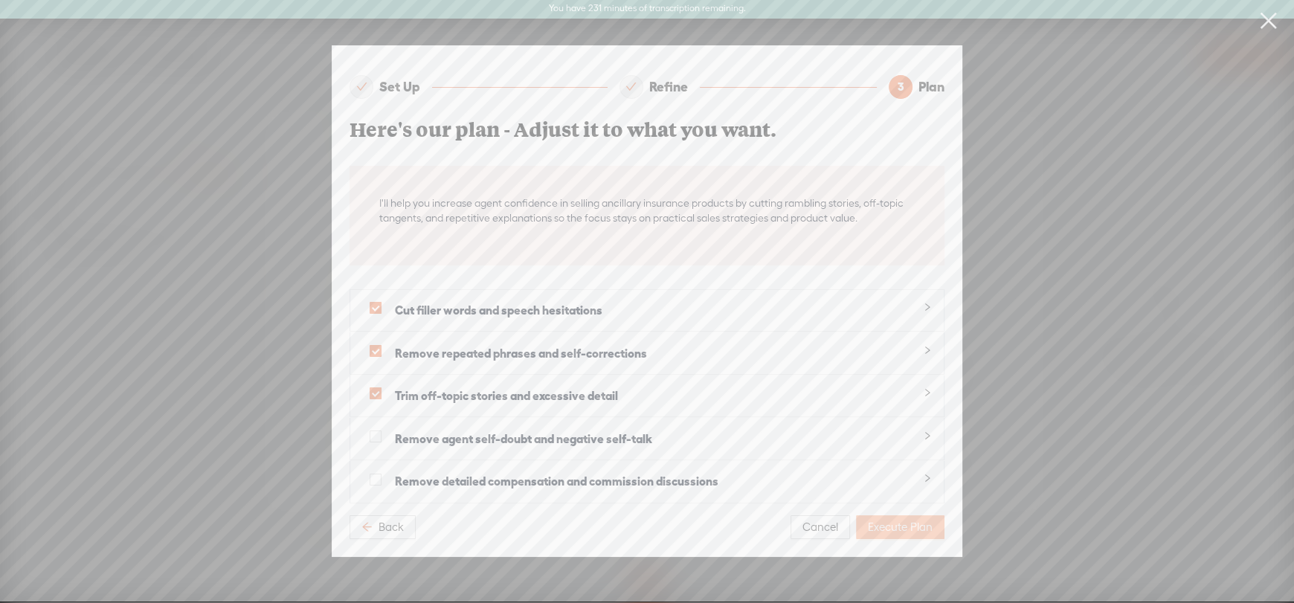
click at [881, 520] on span "Execute Plan" at bounding box center [900, 527] width 65 height 15
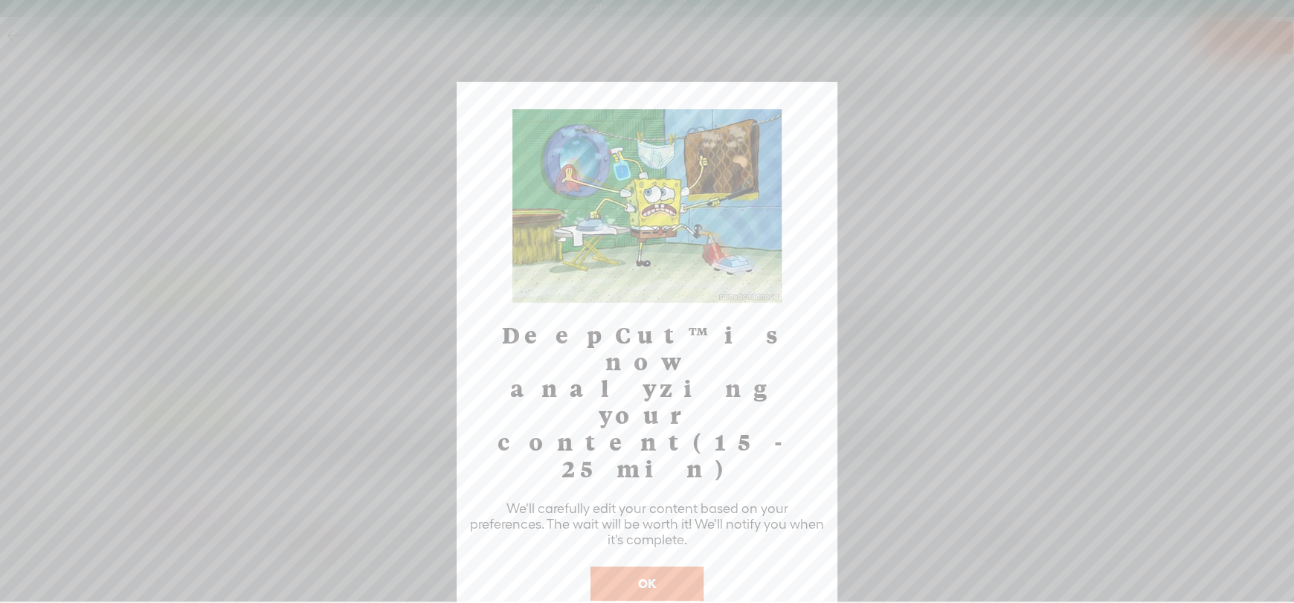
click at [627, 567] on button "OK" at bounding box center [647, 584] width 113 height 34
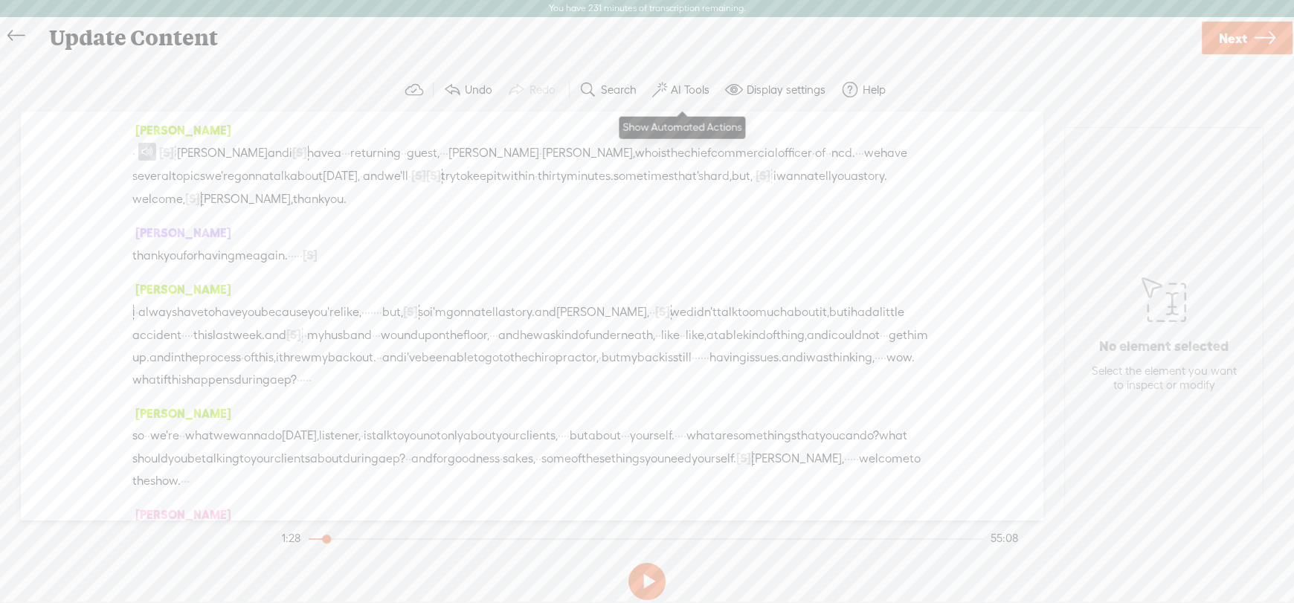
click at [683, 83] on label "AI Tools" at bounding box center [690, 90] width 39 height 15
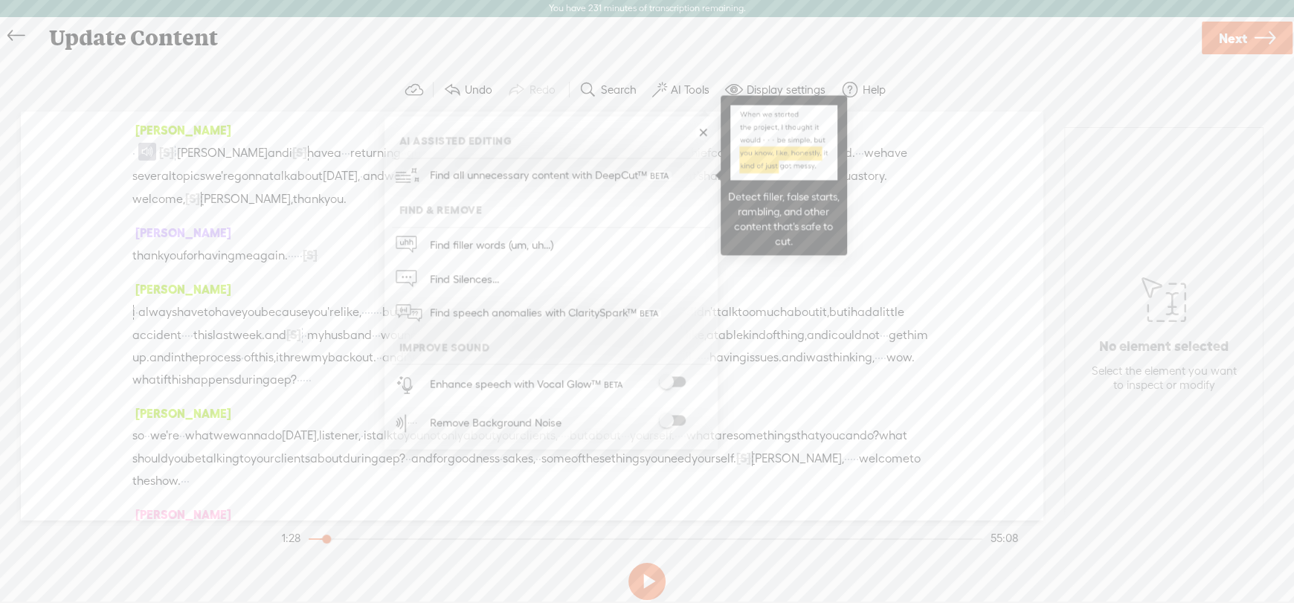
click at [542, 182] on span "Find all unnecessary content with DeepCut™" at bounding box center [551, 175] width 252 height 35
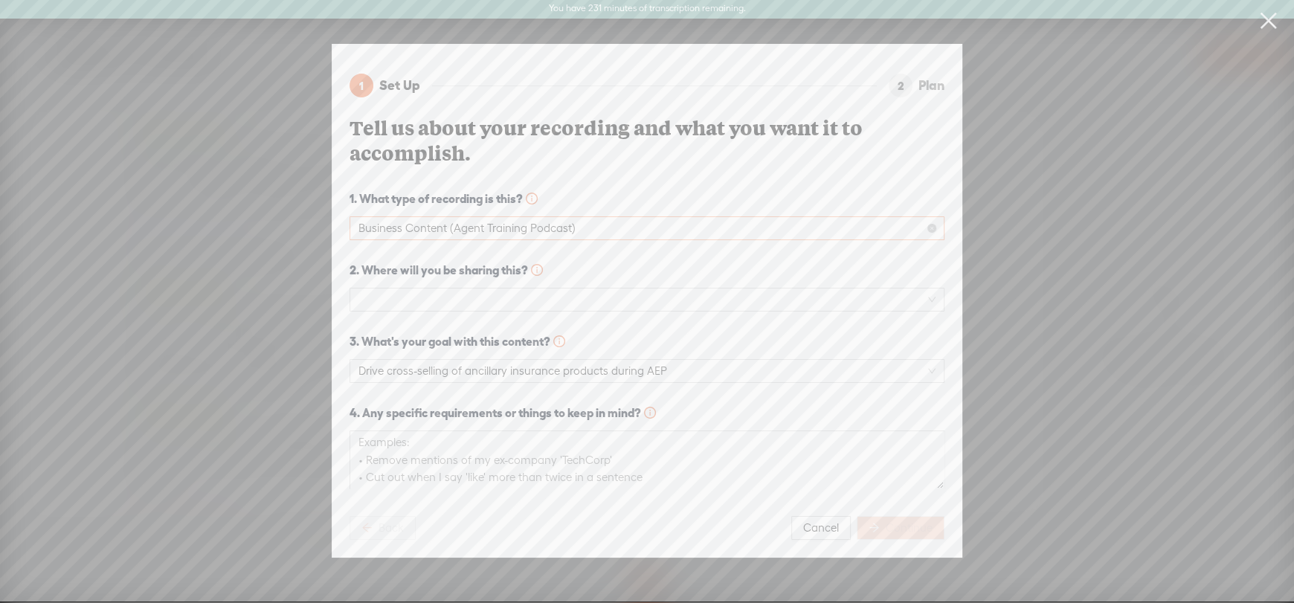
click at [464, 224] on span "Business Content (Agent Training Podcast)" at bounding box center [646, 228] width 577 height 22
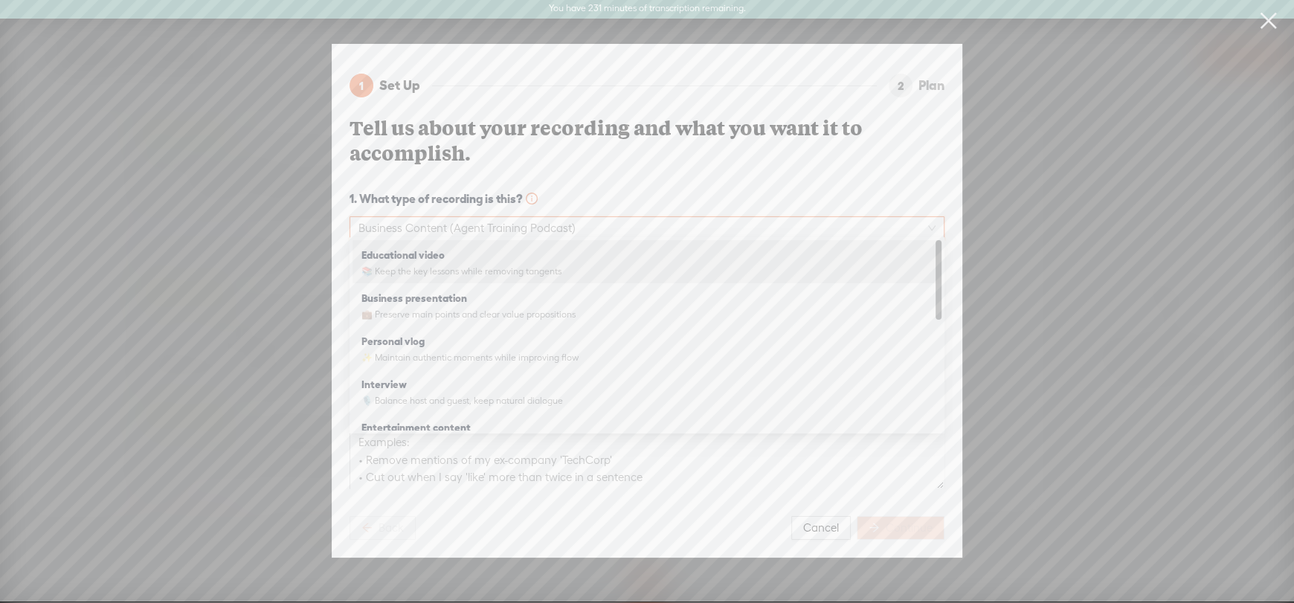
click at [436, 256] on strong "Educational video" at bounding box center [402, 255] width 83 height 12
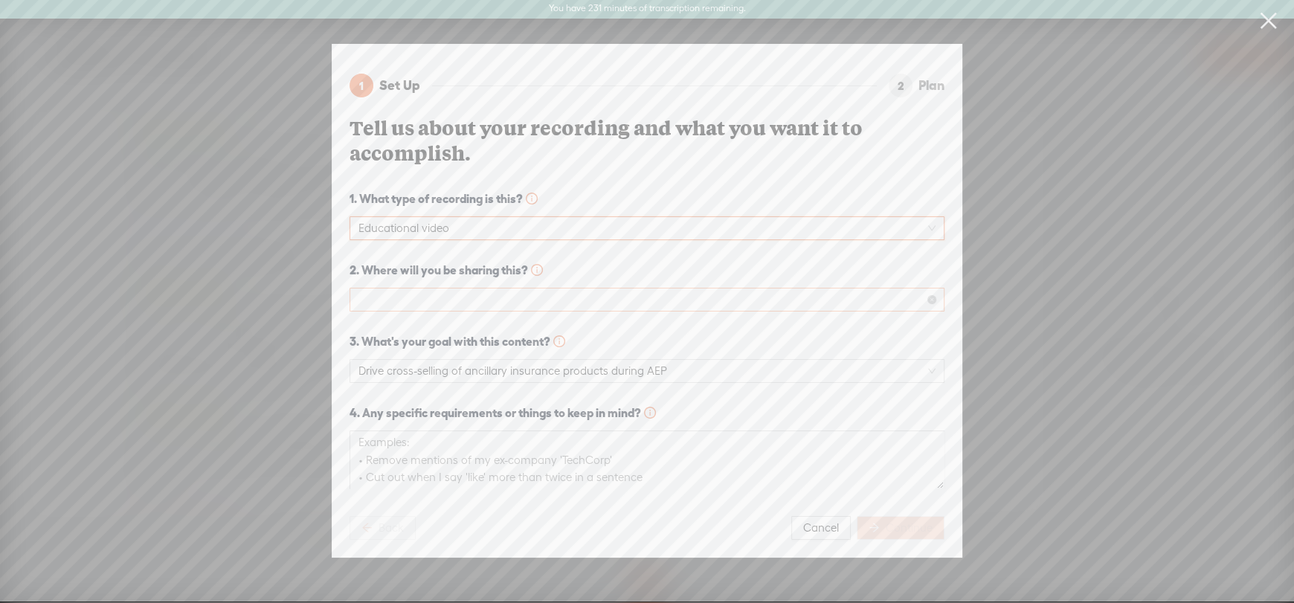
click at [402, 292] on span at bounding box center [646, 300] width 577 height 22
click at [393, 347] on div "Podcast (Spotify, Apple Podcasts, etc.)" at bounding box center [646, 347] width 571 height 18
click at [896, 506] on div "1 Set Up 2 Plan Tell us about your recording and what you want it to accomplish…" at bounding box center [647, 289] width 595 height 454
click at [910, 524] on span "Continue" at bounding box center [909, 528] width 47 height 15
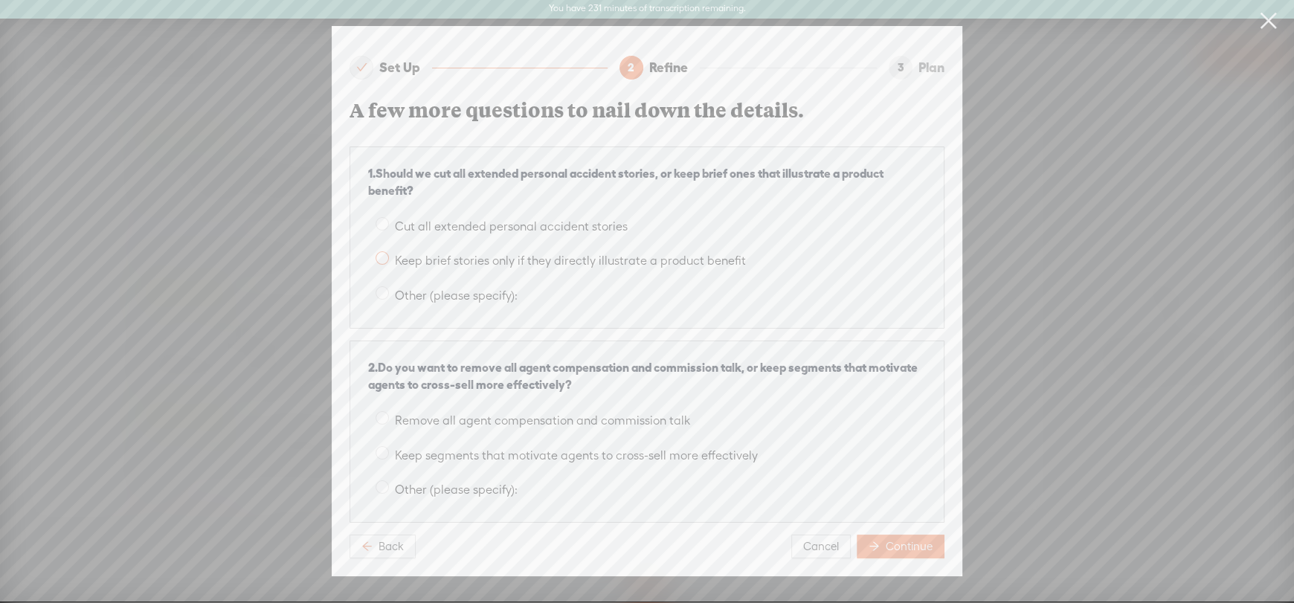
click at [382, 254] on span at bounding box center [382, 257] width 13 height 13
click at [382, 254] on input "Keep brief stories only if they directly illustrate a product benefit" at bounding box center [382, 257] width 13 height 13
radio input "true"
click at [383, 447] on span at bounding box center [382, 452] width 13 height 13
click at [383, 447] on input "Keep segments that motivate agents to cross-sell more effectively" at bounding box center [382, 452] width 13 height 13
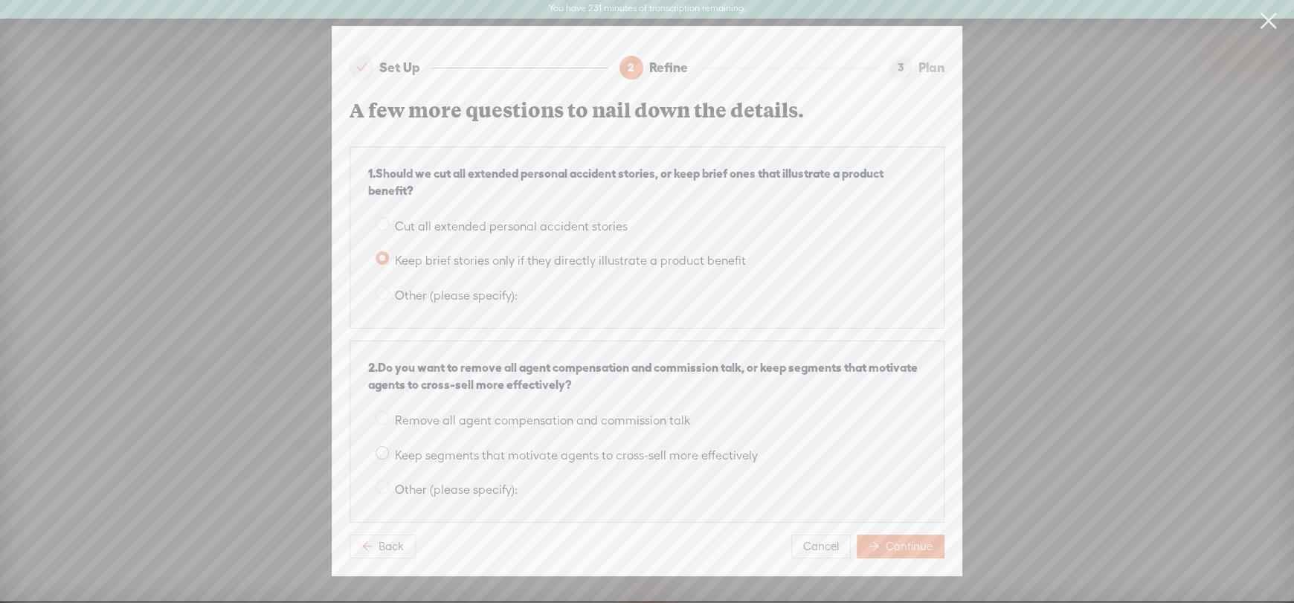
radio input "true"
click at [885, 535] on button "Continue" at bounding box center [901, 547] width 88 height 24
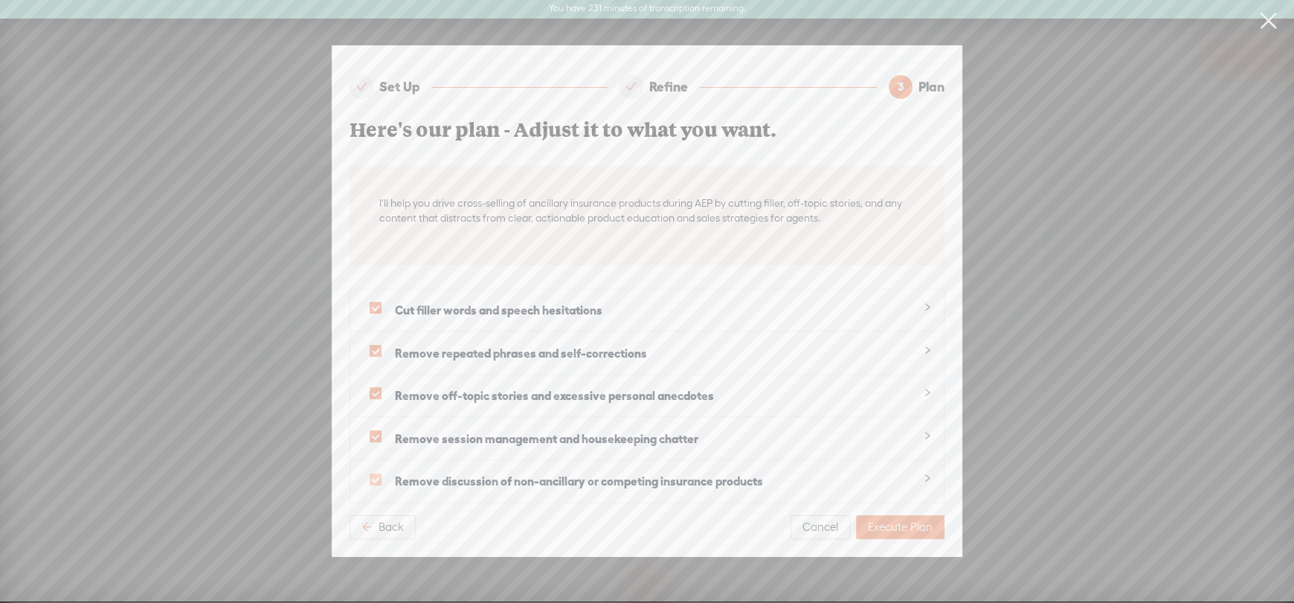
click at [372, 474] on span at bounding box center [376, 480] width 12 height 12
click at [372, 474] on input "checkbox" at bounding box center [376, 480] width 12 height 12
checkbox input "false"
click at [914, 521] on span "Execute Plan" at bounding box center [900, 527] width 65 height 15
